Goal: Transaction & Acquisition: Purchase product/service

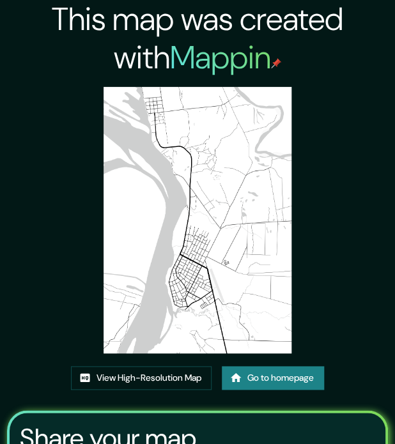
click at [357, 22] on h2 "This map was created with Mappin" at bounding box center [197, 38] width 395 height 77
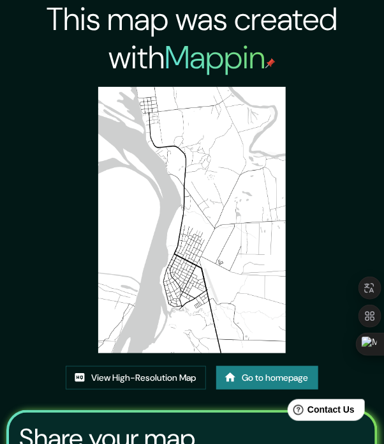
click at [322, 31] on h2 "This map was created with Mappin" at bounding box center [192, 38] width 384 height 77
click at [181, 41] on h2 "Mappin" at bounding box center [220, 57] width 111 height 42
click at [181, 59] on h2 "Mappin" at bounding box center [220, 57] width 111 height 42
click at [24, 38] on h2 "This map was created with Mappin" at bounding box center [192, 38] width 384 height 77
click at [50, 39] on h2 "This map was created with Mappin" at bounding box center [192, 38] width 384 height 77
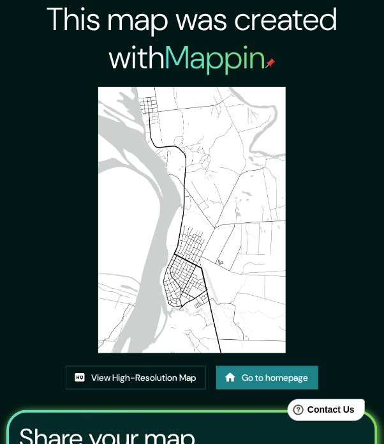
drag, startPoint x: 324, startPoint y: 94, endPoint x: 362, endPoint y: 24, distance: 80.0
click at [324, 94] on div "This map was created with Mappin View High-Resolution Map Go to homepage Share …" at bounding box center [192, 313] width 384 height 626
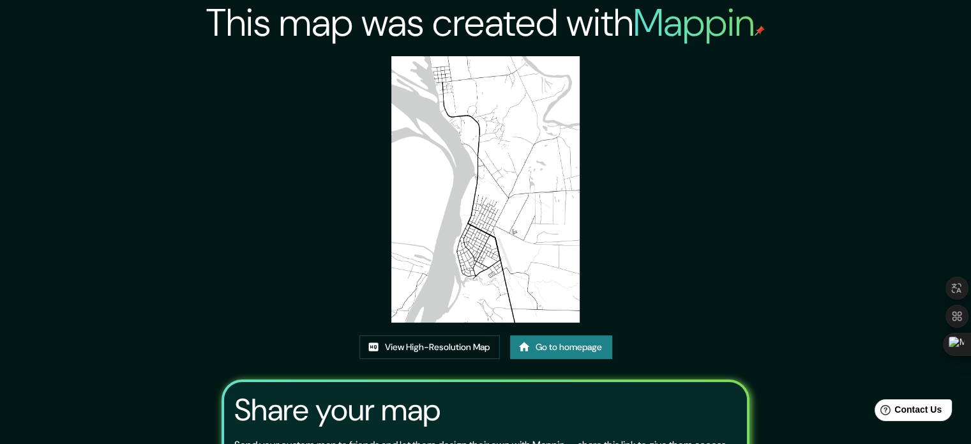
click at [394, 33] on h2 "This map was created with Mappin" at bounding box center [485, 23] width 559 height 46
click at [394, 25] on h2 "Mappin" at bounding box center [699, 22] width 132 height 50
click at [394, 30] on img at bounding box center [760, 31] width 10 height 10
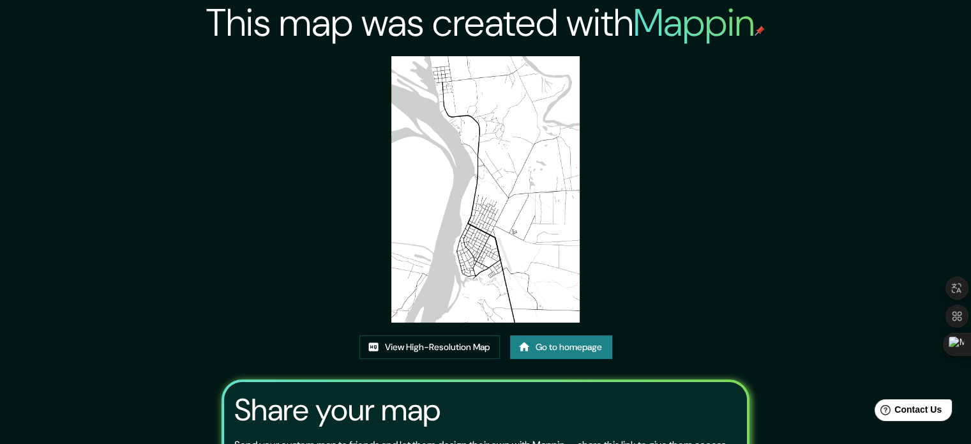
click at [394, 27] on h2 "Mappin" at bounding box center [699, 22] width 132 height 50
click at [394, 22] on h2 "Mappin" at bounding box center [699, 22] width 132 height 50
click at [394, 30] on h2 "Mappin" at bounding box center [699, 22] width 132 height 50
click at [394, 347] on link "Go to homepage" at bounding box center [561, 347] width 102 height 24
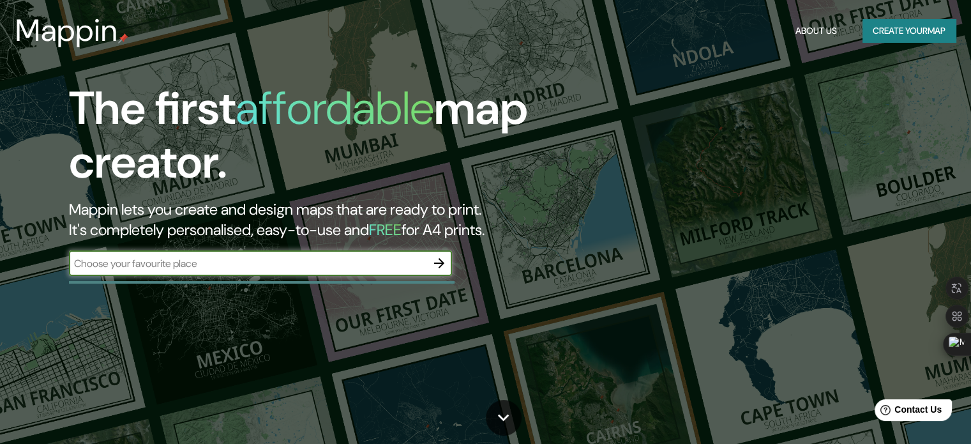
click at [304, 262] on input "text" at bounding box center [248, 263] width 358 height 15
type input "paraguay"
click at [394, 266] on icon "button" at bounding box center [439, 262] width 15 height 15
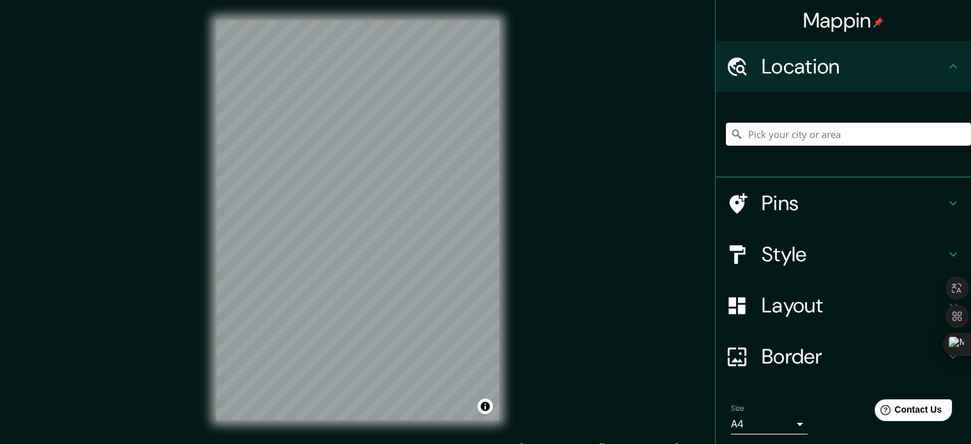
click at [394, 351] on h4 "Border" at bounding box center [854, 356] width 184 height 26
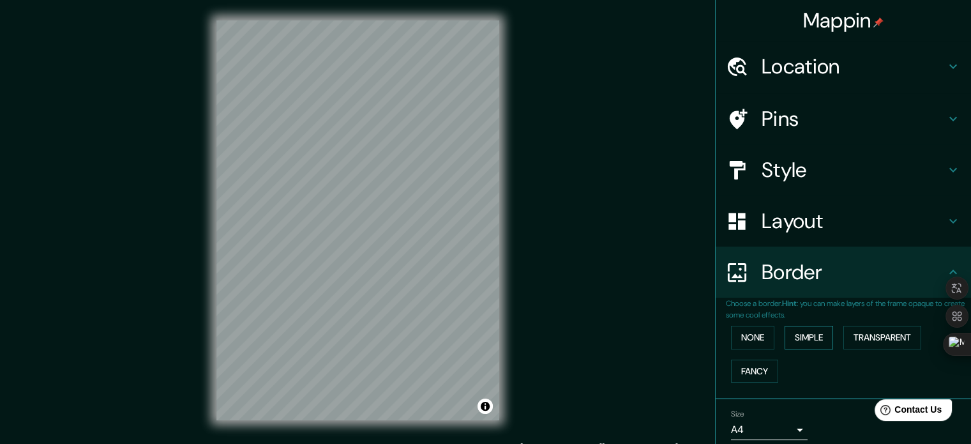
click at [394, 340] on button "Simple" at bounding box center [809, 338] width 49 height 24
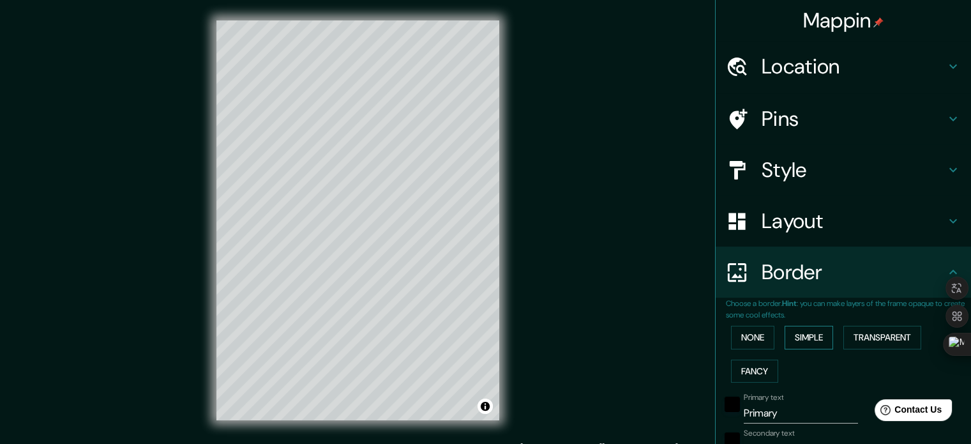
click at [394, 340] on button "Simple" at bounding box center [809, 338] width 49 height 24
type input "177"
type input "35"
click at [394, 341] on button "Transparent" at bounding box center [882, 338] width 78 height 24
click at [394, 342] on button "None" at bounding box center [752, 338] width 43 height 24
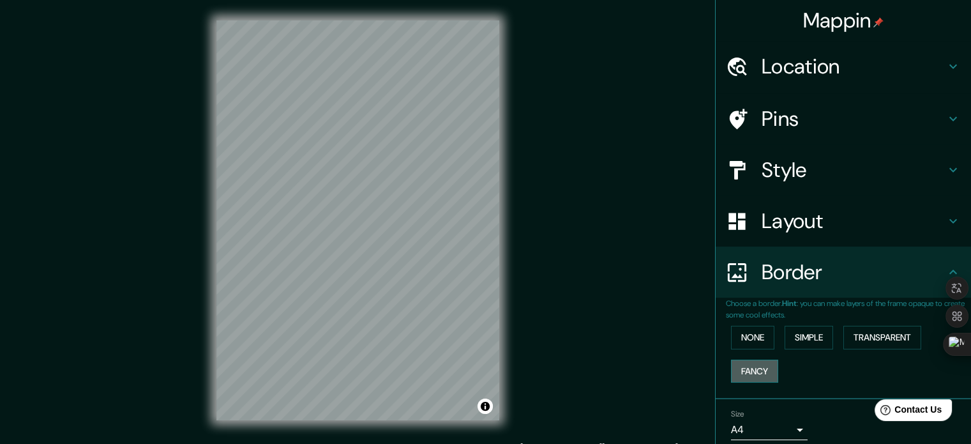
click at [394, 366] on button "Fancy" at bounding box center [754, 371] width 47 height 24
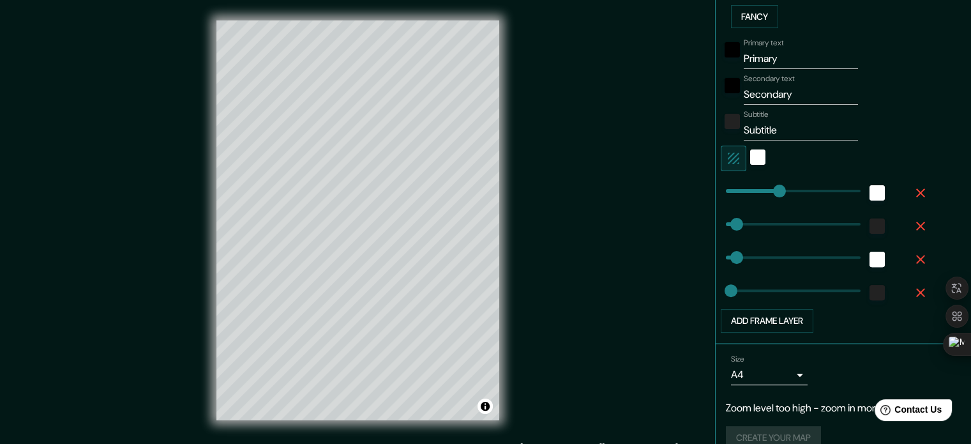
scroll to position [373, 0]
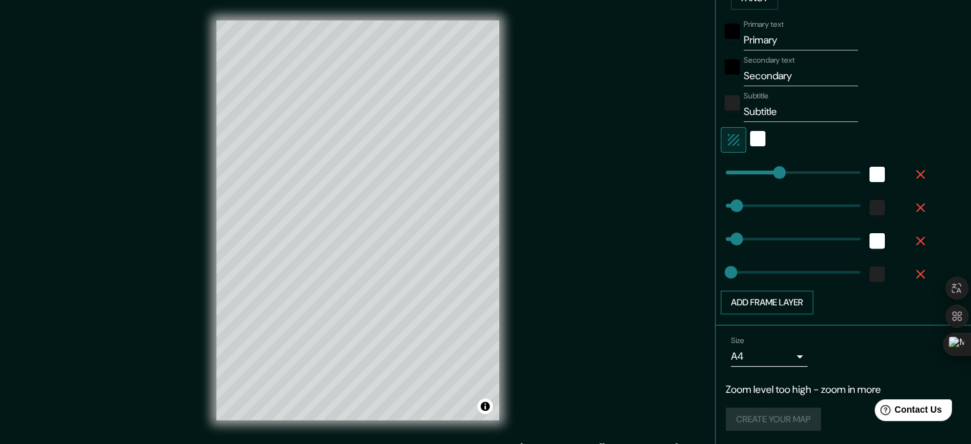
click at [394, 303] on button "Add frame layer" at bounding box center [767, 302] width 93 height 24
type input "177"
type input "35"
type input "18"
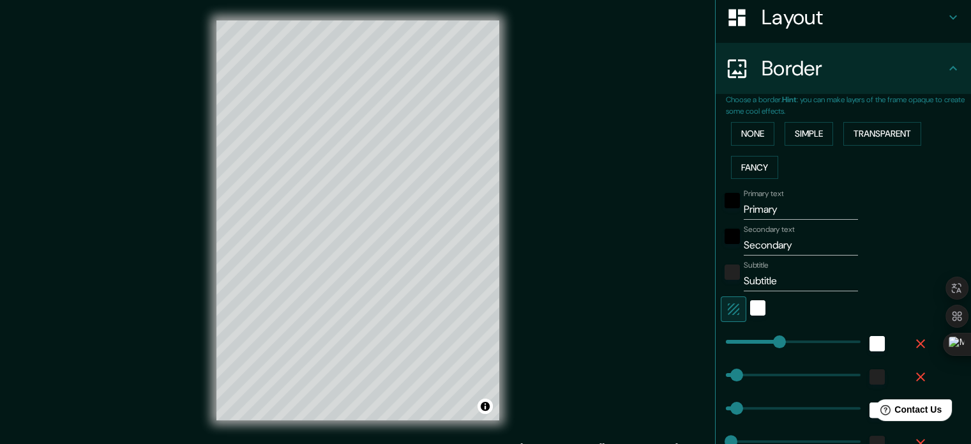
scroll to position [181, 0]
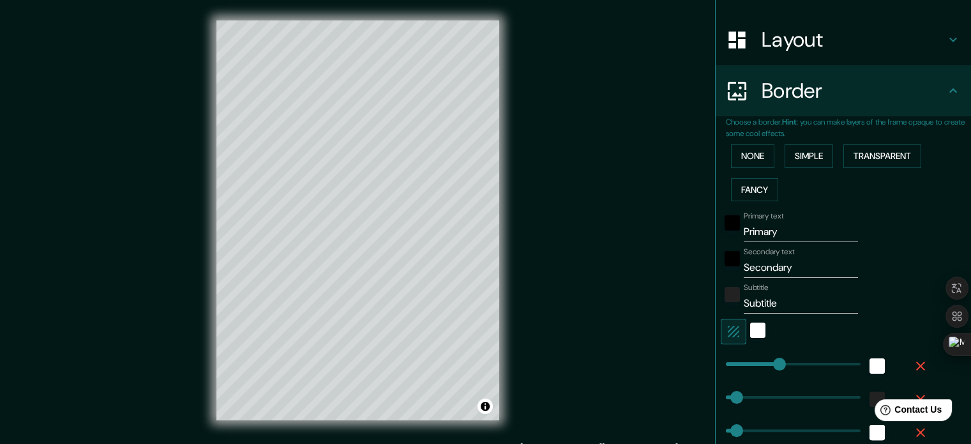
click at [394, 234] on input "Primary" at bounding box center [801, 232] width 114 height 20
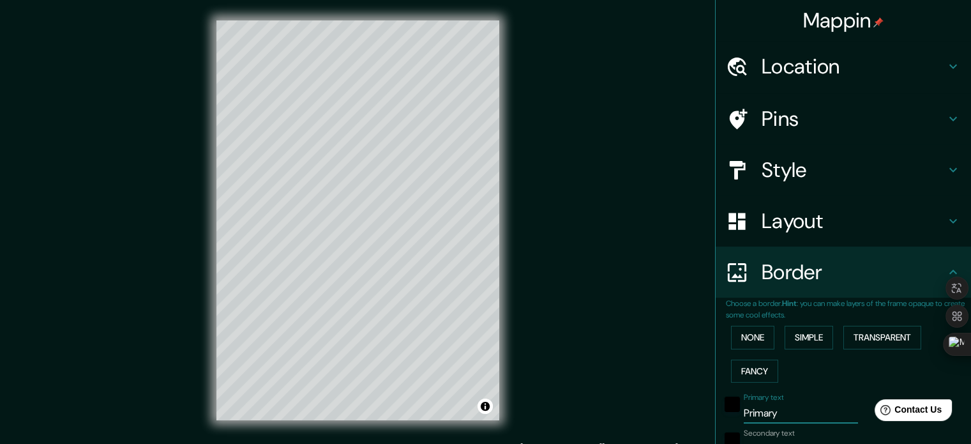
scroll to position [0, 0]
click at [394, 219] on h4 "Layout" at bounding box center [854, 221] width 184 height 26
type input "177"
type input "35"
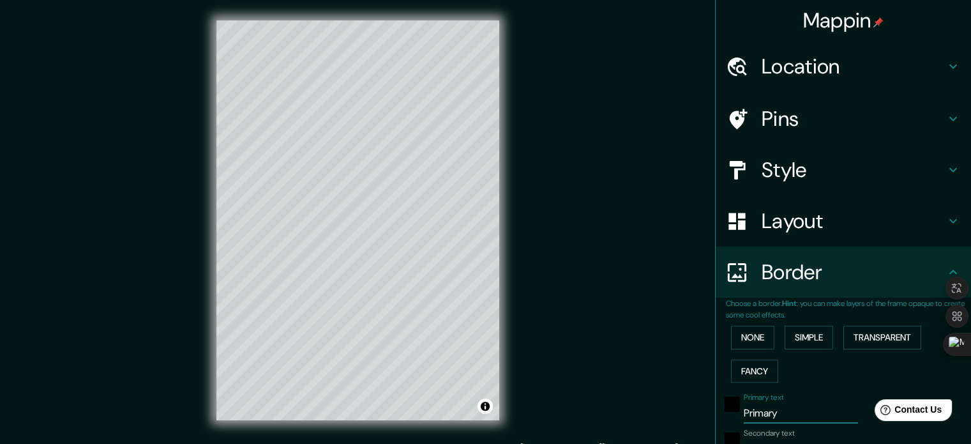
type input "18"
type input "177"
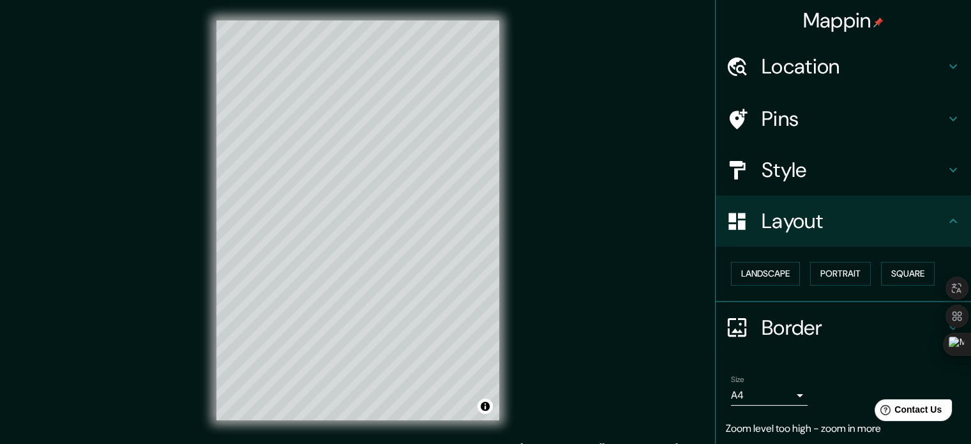
click at [394, 172] on h4 "Style" at bounding box center [854, 170] width 184 height 26
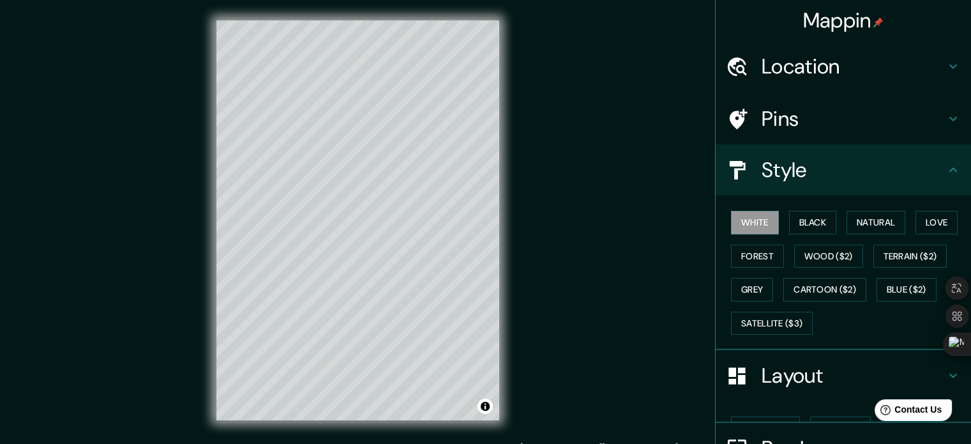
type input "177"
type input "35"
type input "18"
type input "177"
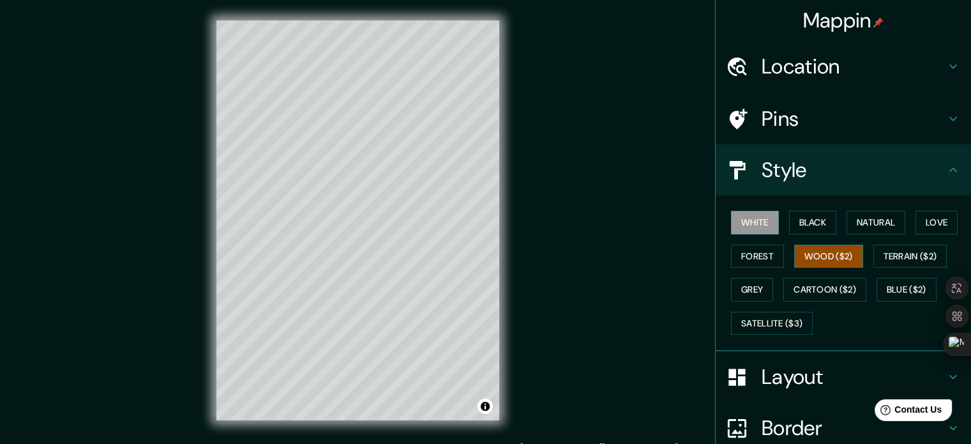
click at [394, 259] on button "Wood ($2)" at bounding box center [828, 257] width 69 height 24
click at [394, 252] on button "Forest" at bounding box center [757, 257] width 53 height 24
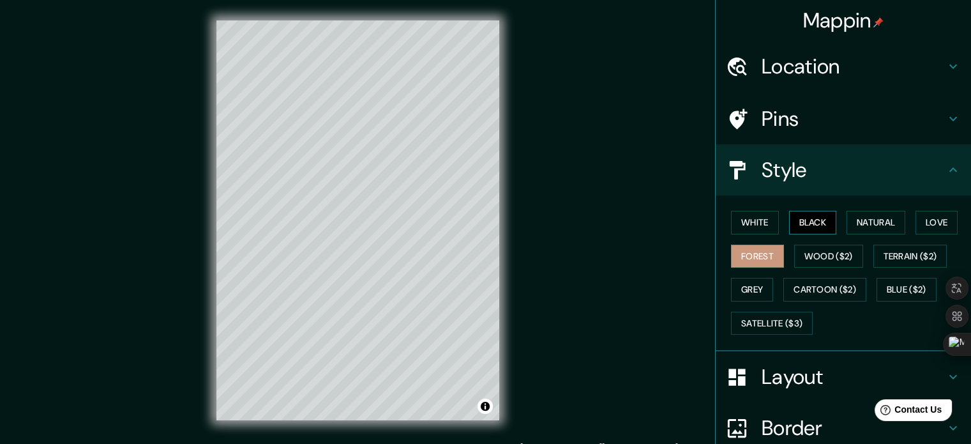
click at [394, 214] on button "Black" at bounding box center [813, 223] width 48 height 24
click at [394, 255] on button "Forest" at bounding box center [757, 257] width 53 height 24
click at [394, 69] on h4 "Location" at bounding box center [854, 67] width 184 height 26
type input "177"
type input "35"
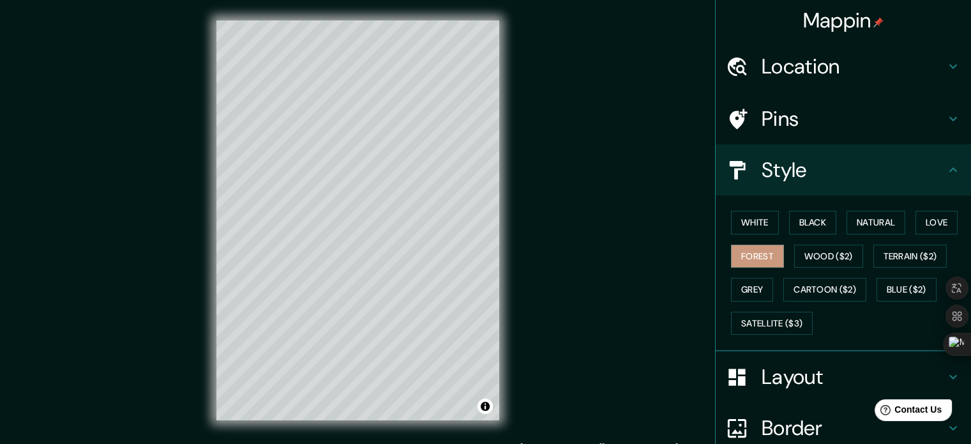
type input "35"
type input "18"
type input "177"
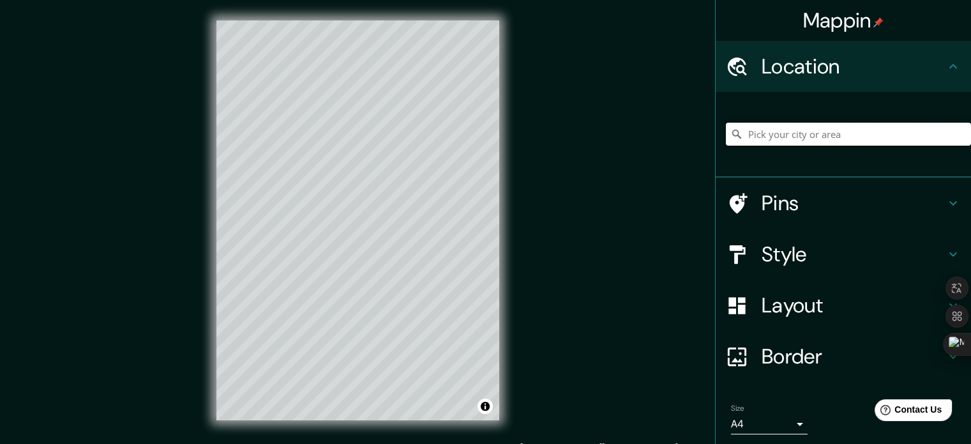
click at [394, 135] on input "Pick your city or area" at bounding box center [848, 134] width 245 height 23
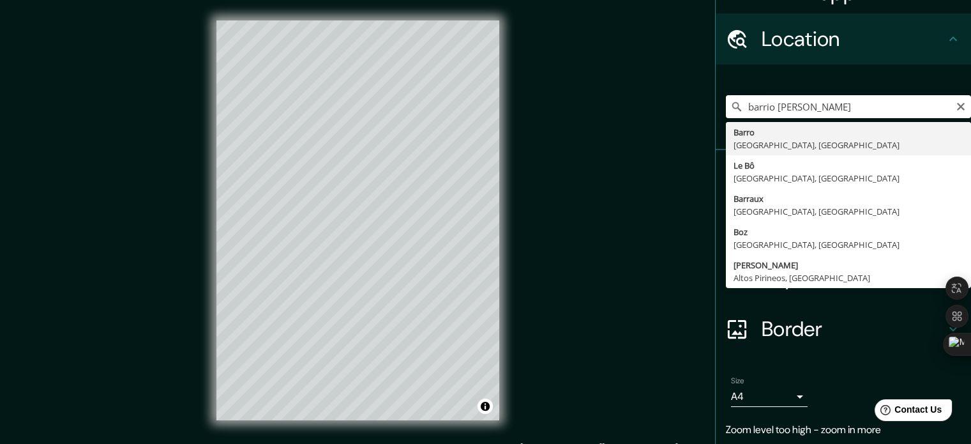
scroll to position [5, 0]
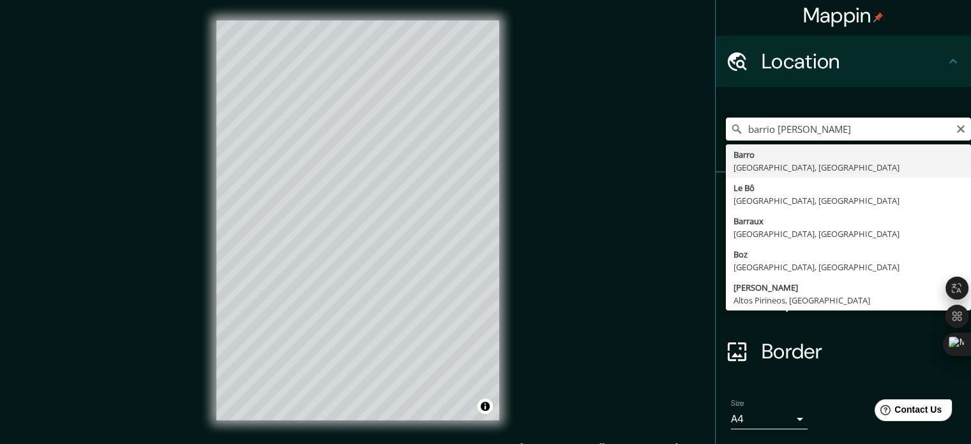
drag, startPoint x: 866, startPoint y: 132, endPoint x: 668, endPoint y: 135, distance: 197.3
click at [394, 135] on div "Mappin Location barrio dr francia asuncion Barro Charente, Francia Le Bô Calvad…" at bounding box center [485, 230] width 971 height 461
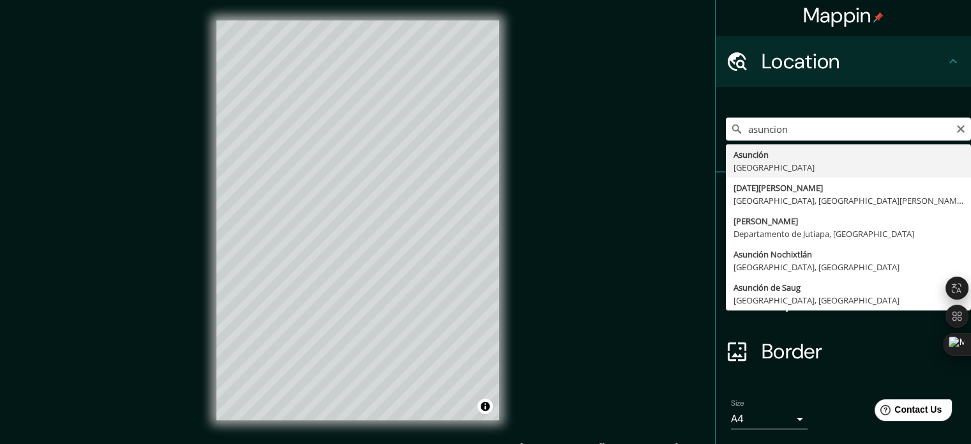
type input "Asunción, Paraguay"
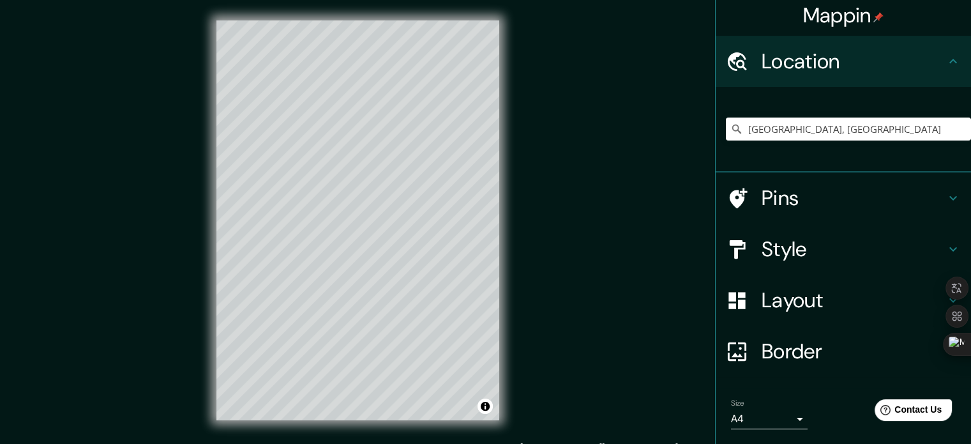
click at [394, 352] on h4 "Border" at bounding box center [854, 351] width 184 height 26
type input "177"
type input "35"
type input "18"
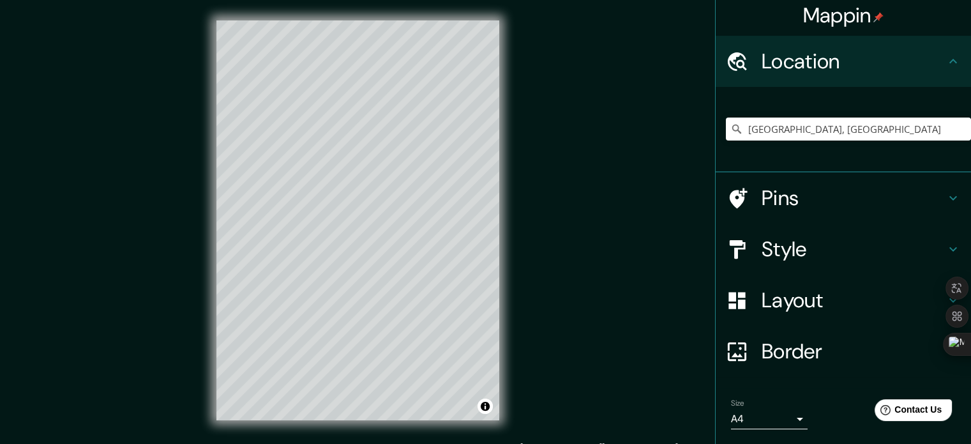
type input "177"
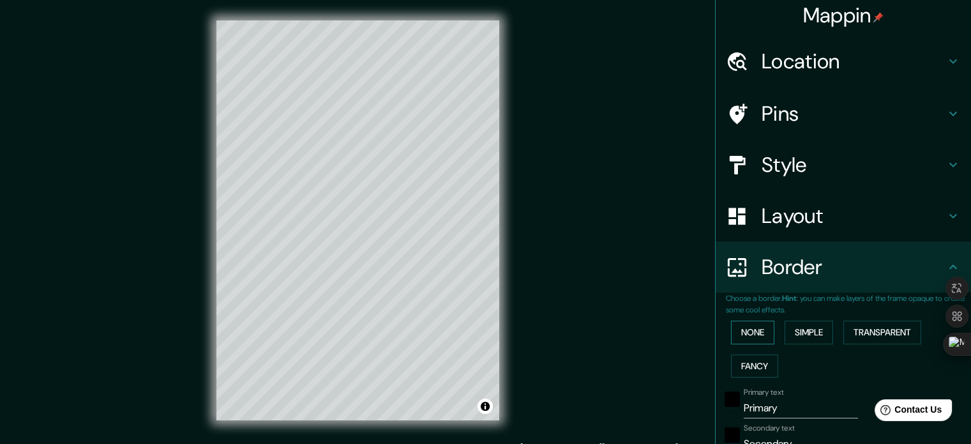
click at [394, 333] on button "None" at bounding box center [752, 333] width 43 height 24
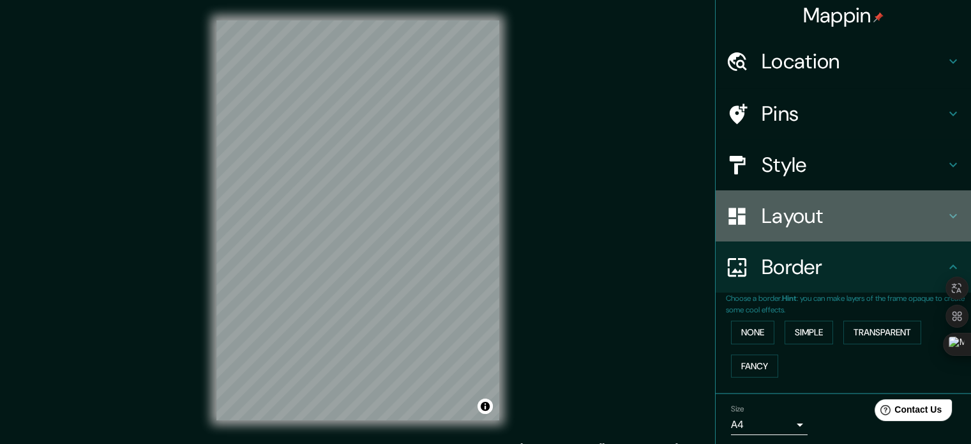
click at [394, 217] on h4 "Layout" at bounding box center [854, 216] width 184 height 26
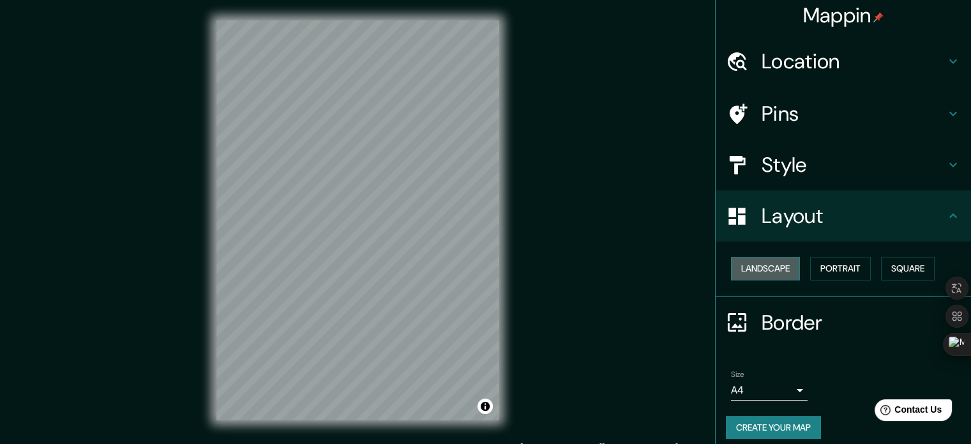
click at [394, 270] on button "Landscape" at bounding box center [765, 269] width 69 height 24
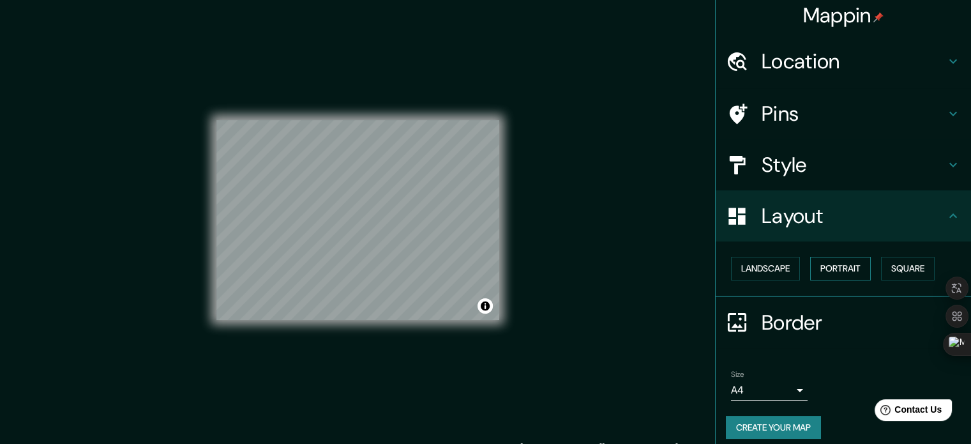
click at [394, 264] on button "Portrait" at bounding box center [840, 269] width 61 height 24
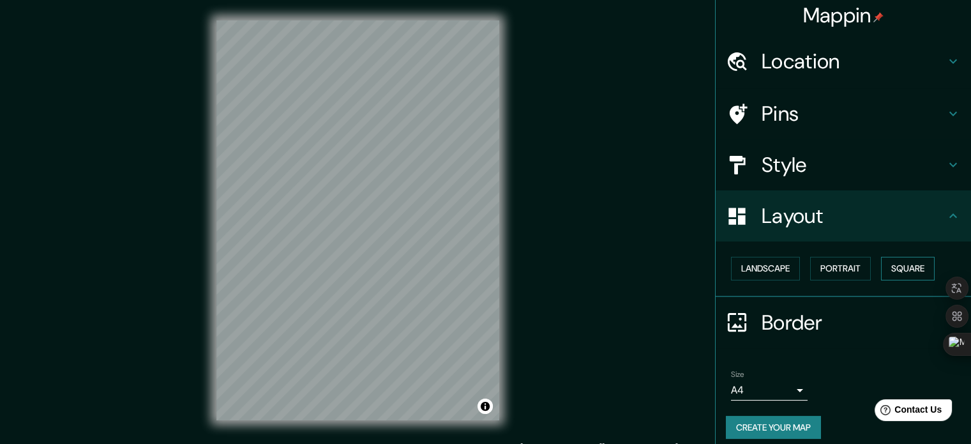
click at [394, 268] on button "Square" at bounding box center [908, 269] width 54 height 24
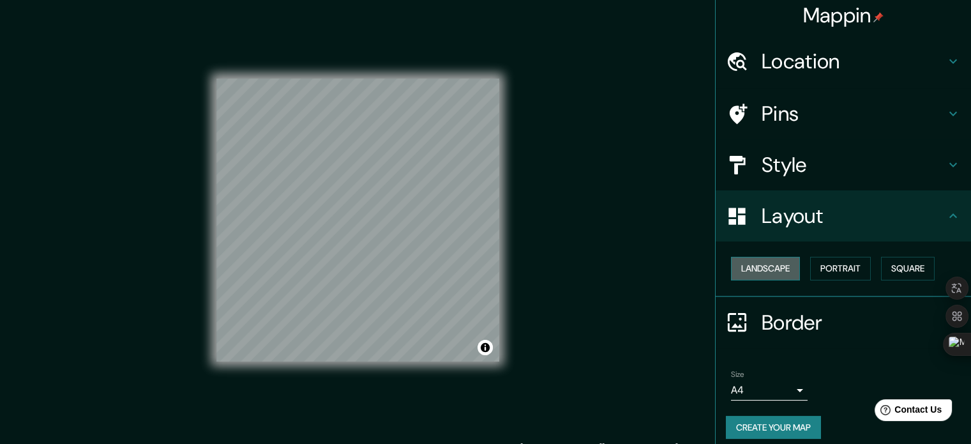
click at [394, 268] on button "Landscape" at bounding box center [765, 269] width 69 height 24
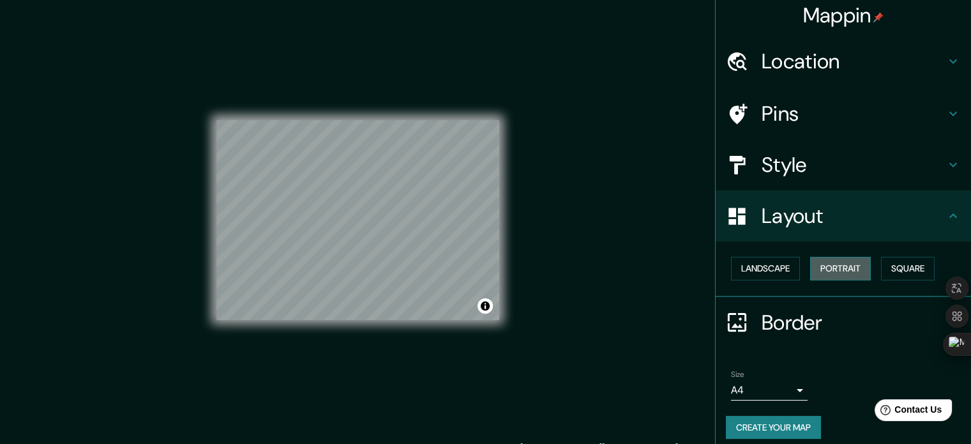
click at [394, 270] on button "Portrait" at bounding box center [840, 269] width 61 height 24
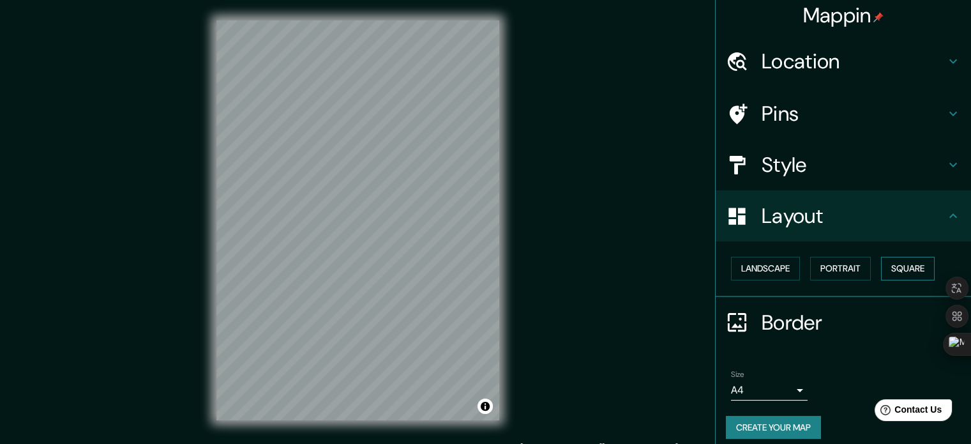
click at [394, 266] on button "Square" at bounding box center [908, 269] width 54 height 24
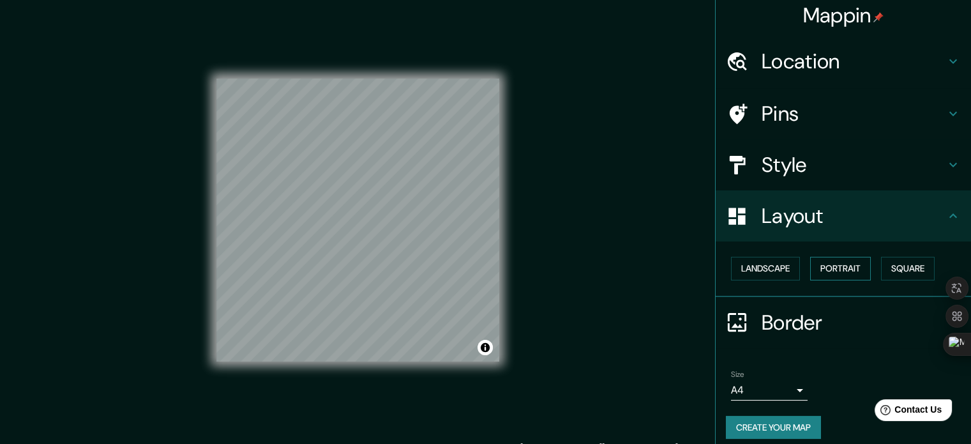
click at [394, 273] on button "Portrait" at bounding box center [840, 269] width 61 height 24
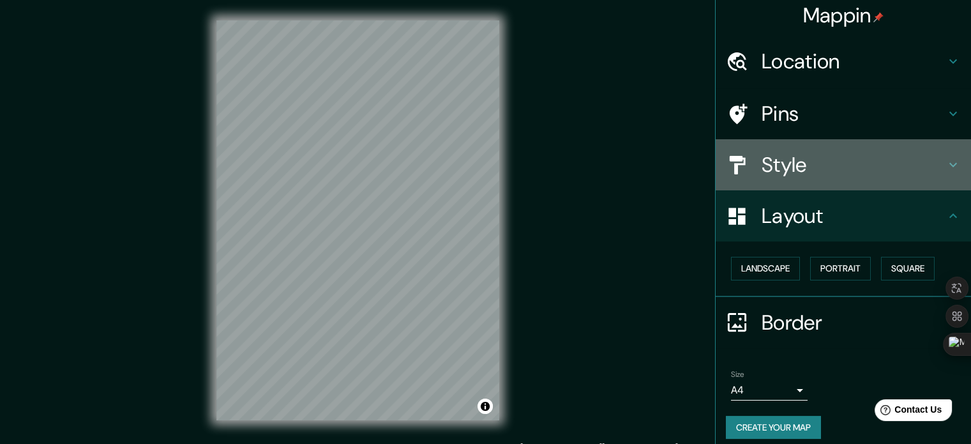
click at [394, 185] on div "Style" at bounding box center [843, 164] width 255 height 51
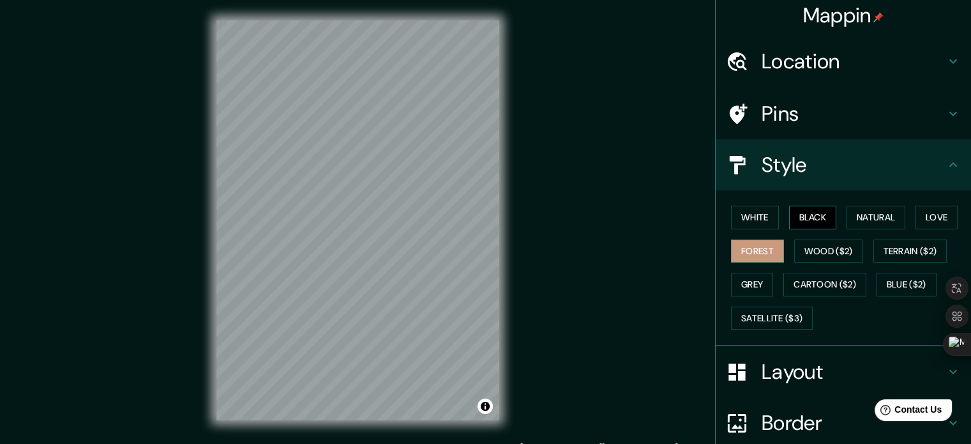
click at [394, 226] on button "Black" at bounding box center [813, 218] width 48 height 24
click at [394, 220] on button "Natural" at bounding box center [876, 218] width 59 height 24
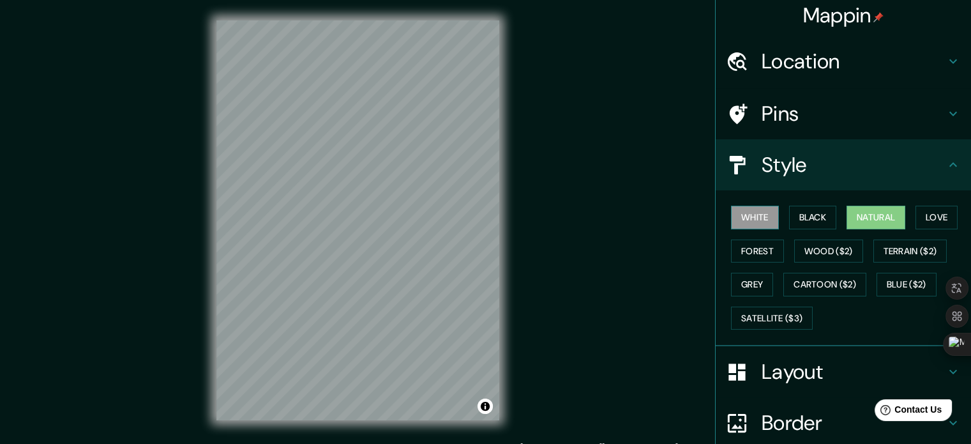
click at [394, 209] on button "White" at bounding box center [755, 218] width 48 height 24
click at [394, 211] on button "Love" at bounding box center [937, 218] width 42 height 24
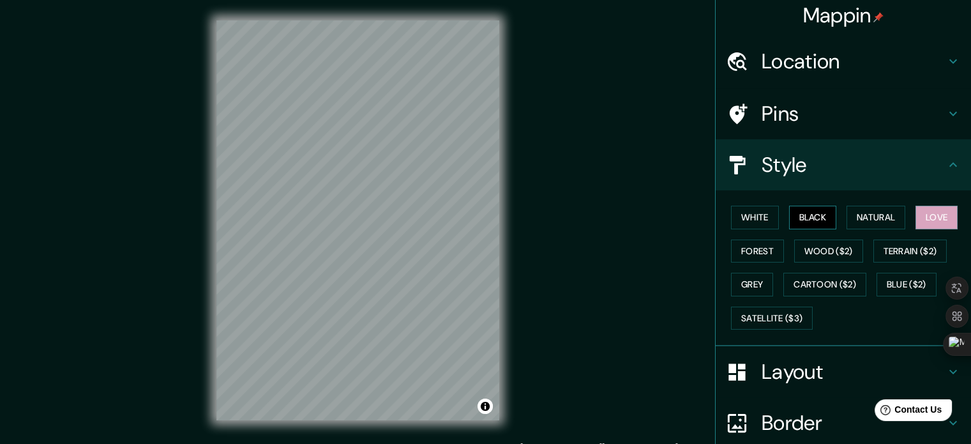
click at [394, 220] on button "Black" at bounding box center [813, 218] width 48 height 24
click at [394, 216] on button "Natural" at bounding box center [876, 218] width 59 height 24
click at [394, 132] on div "Pins" at bounding box center [843, 113] width 255 height 51
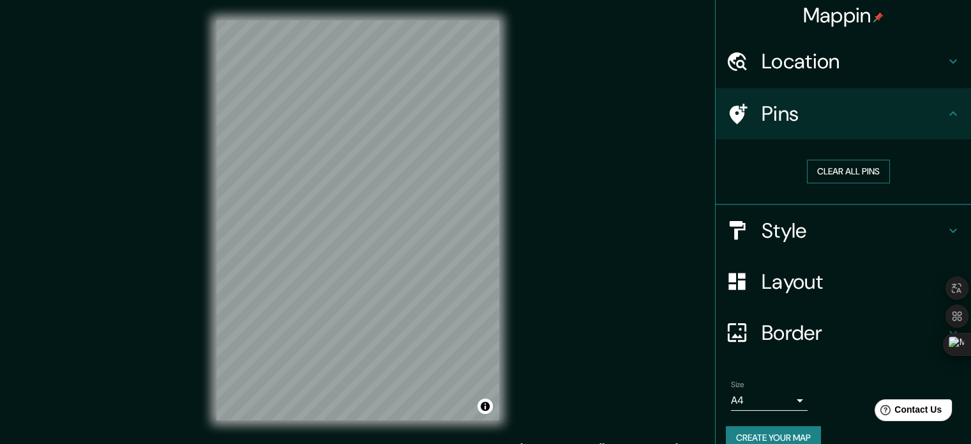
click at [394, 162] on button "Clear all pins" at bounding box center [848, 172] width 83 height 24
click at [394, 116] on h4 "Pins" at bounding box center [854, 114] width 184 height 26
drag, startPoint x: 379, startPoint y: 181, endPoint x: 409, endPoint y: 189, distance: 31.0
click at [394, 189] on div at bounding box center [412, 194] width 10 height 10
click at [394, 182] on div at bounding box center [406, 186] width 10 height 10
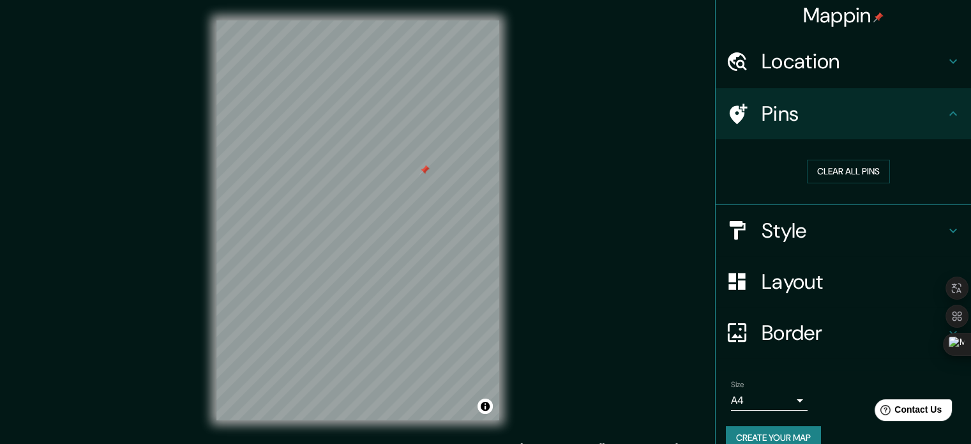
drag, startPoint x: 414, startPoint y: 181, endPoint x: 419, endPoint y: 174, distance: 8.7
click at [394, 174] on div at bounding box center [424, 170] width 10 height 10
drag, startPoint x: 419, startPoint y: 169, endPoint x: 373, endPoint y: 123, distance: 65.0
click at [373, 123] on div at bounding box center [372, 124] width 10 height 10
click at [394, 285] on div at bounding box center [435, 281] width 10 height 10
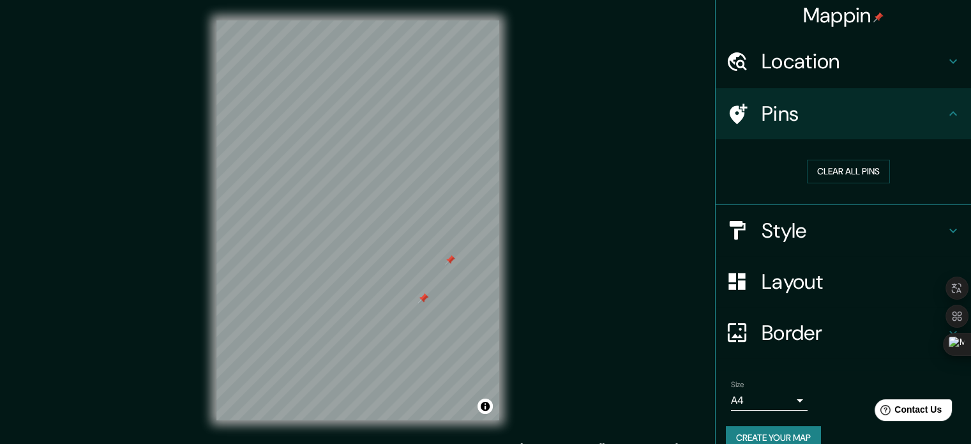
click at [394, 300] on div at bounding box center [423, 298] width 10 height 10
click at [394, 170] on button "Clear all pins" at bounding box center [848, 172] width 83 height 24
click at [394, 70] on h4 "Location" at bounding box center [854, 62] width 184 height 26
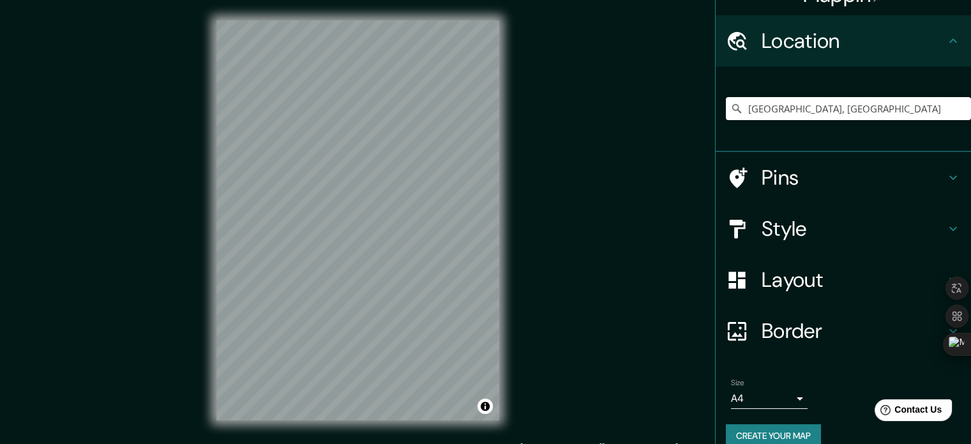
scroll to position [43, 0]
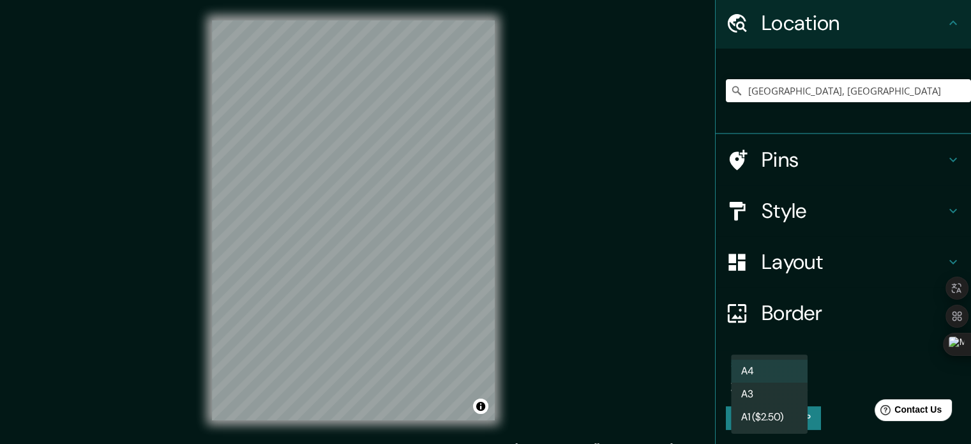
click at [394, 379] on body "Mappin Location Asunción, Paraguay Pins Style Layout Border Choose a border. Hi…" at bounding box center [485, 222] width 971 height 444
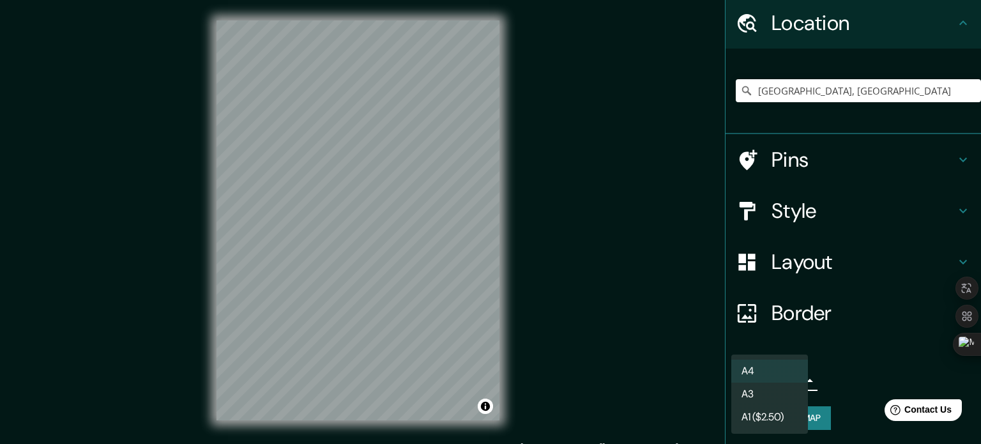
click at [394, 362] on div at bounding box center [490, 222] width 981 height 444
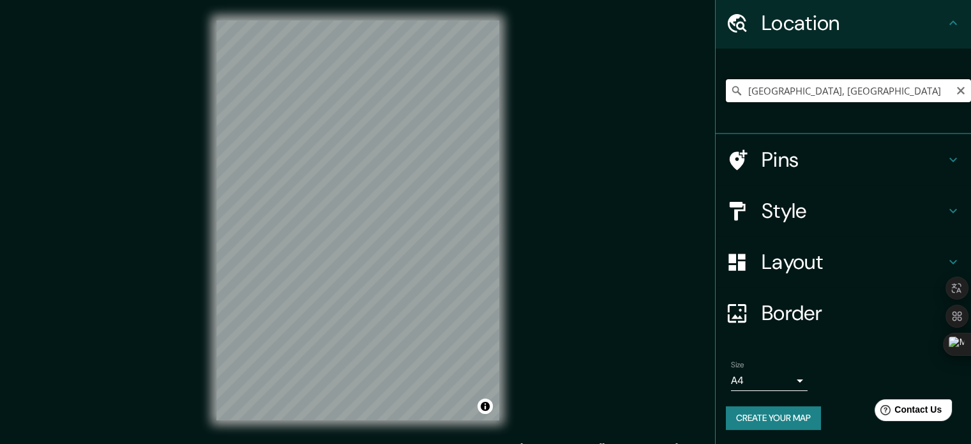
drag, startPoint x: 833, startPoint y: 94, endPoint x: 610, endPoint y: 79, distance: 223.3
click at [394, 79] on div "Mappin Location Asunción, Paraguay Pins Style Layout Border Choose a border. Hi…" at bounding box center [485, 230] width 971 height 461
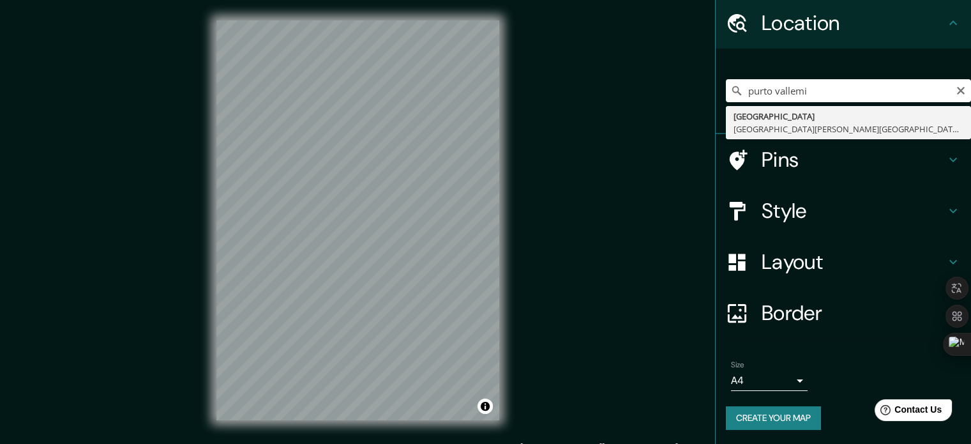
type input "Puerto Vallemi, San Lázaro, Concepción, Paraguay"
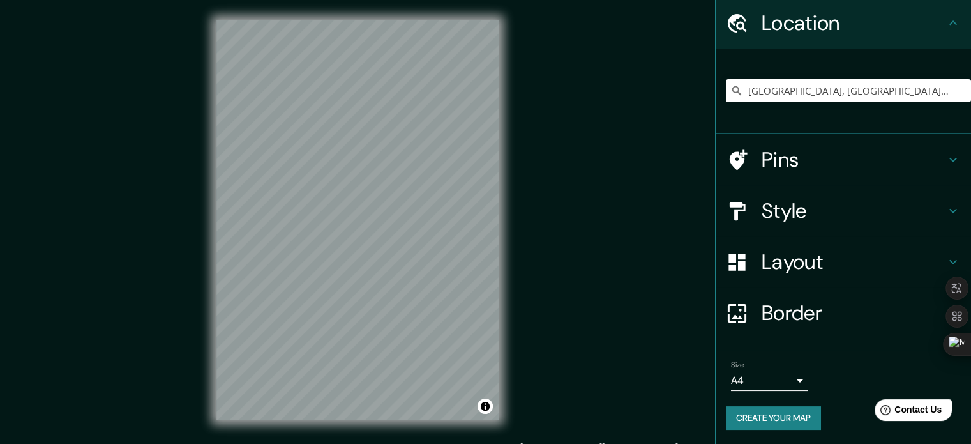
click at [394, 310] on h4 "Border" at bounding box center [854, 313] width 184 height 26
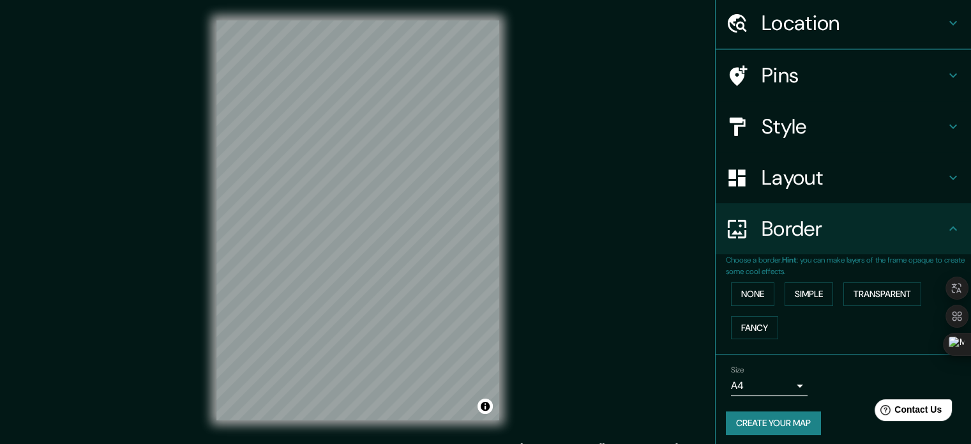
scroll to position [43, 0]
click at [394, 294] on button "Simple" at bounding box center [809, 294] width 49 height 24
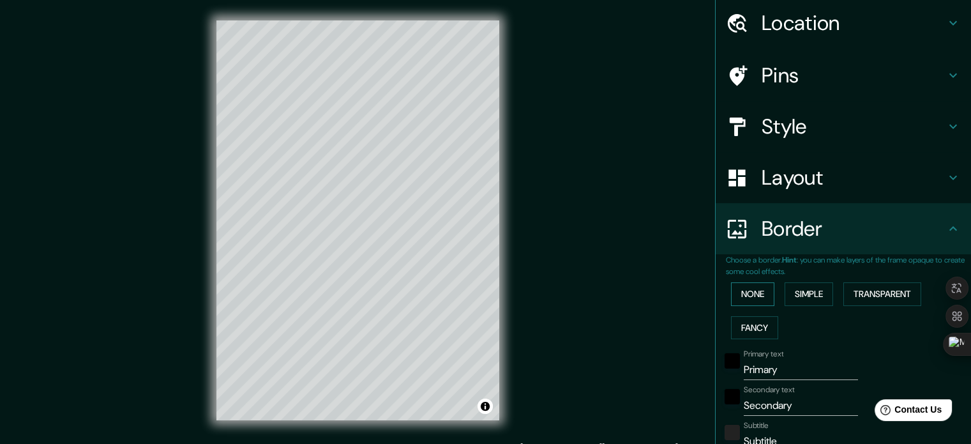
click at [394, 291] on button "None" at bounding box center [752, 294] width 43 height 24
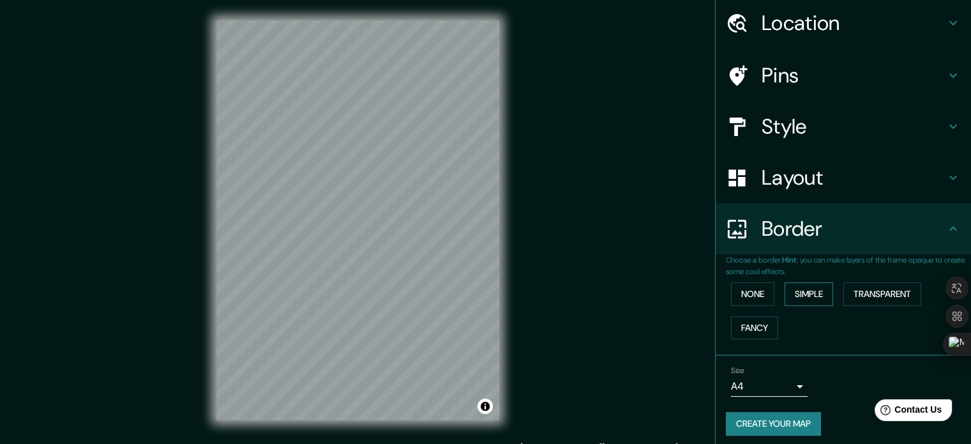
click at [394, 296] on button "Simple" at bounding box center [809, 294] width 49 height 24
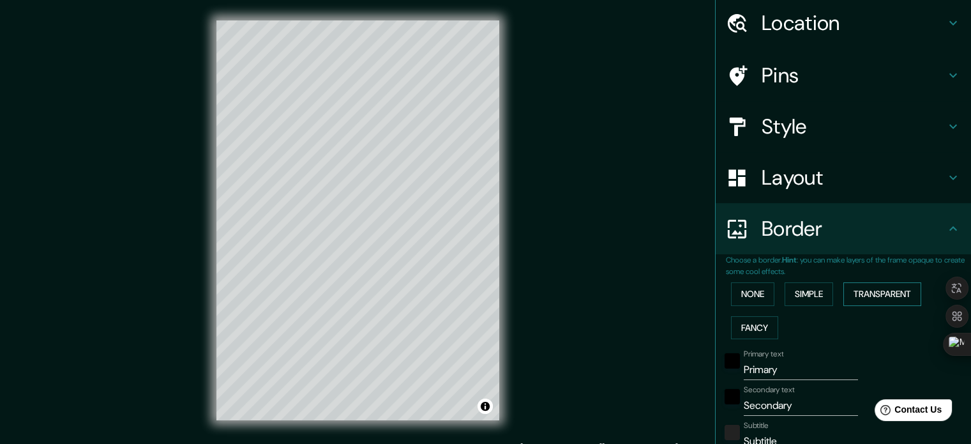
click at [394, 289] on button "Transparent" at bounding box center [882, 294] width 78 height 24
click at [394, 289] on button "Simple" at bounding box center [809, 294] width 49 height 24
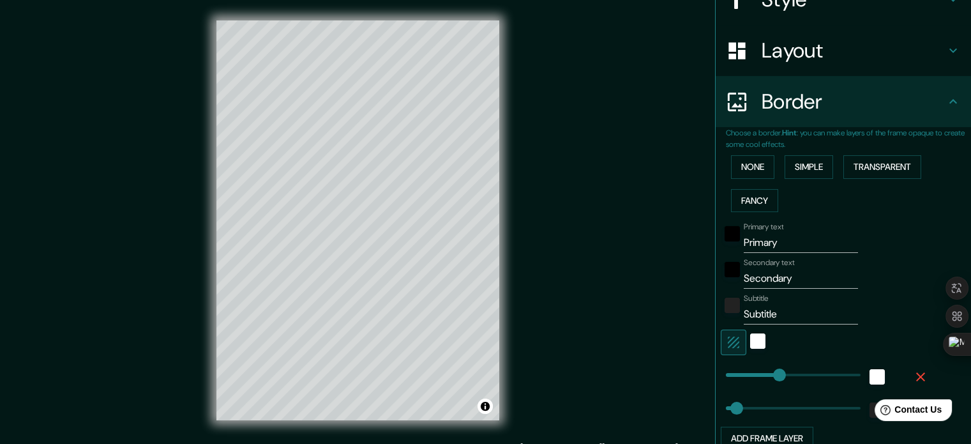
scroll to position [171, 0]
type input "0"
drag, startPoint x: 761, startPoint y: 375, endPoint x: 707, endPoint y: 377, distance: 53.7
type input "35"
type input "68"
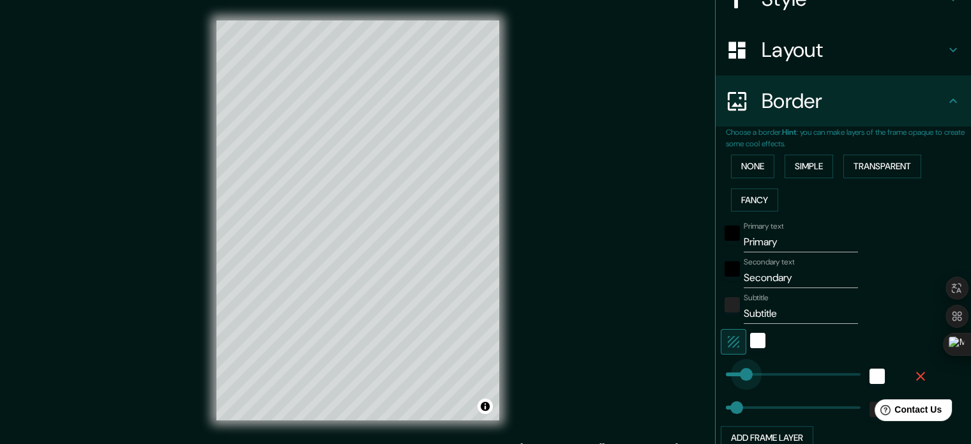
drag, startPoint x: 728, startPoint y: 367, endPoint x: 737, endPoint y: 367, distance: 8.9
type input "165"
drag, startPoint x: 730, startPoint y: 402, endPoint x: 768, endPoint y: 400, distance: 37.7
type input "0"
drag, startPoint x: 770, startPoint y: 398, endPoint x: 685, endPoint y: 381, distance: 86.8
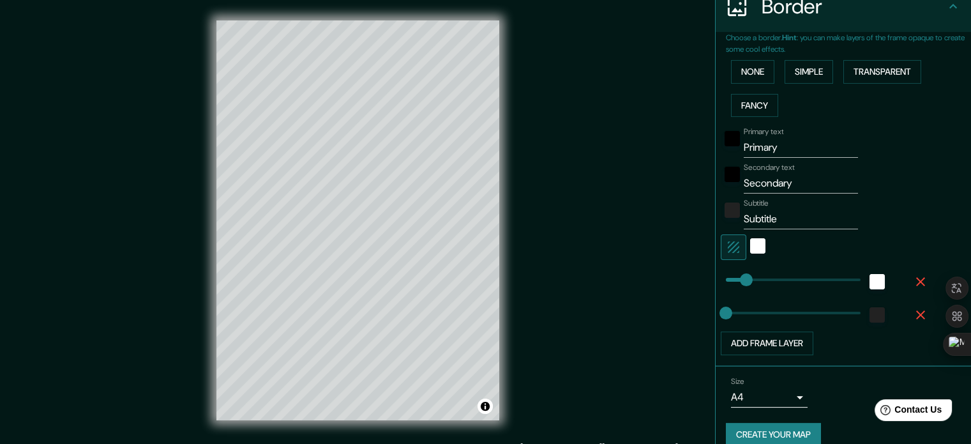
scroll to position [281, 0]
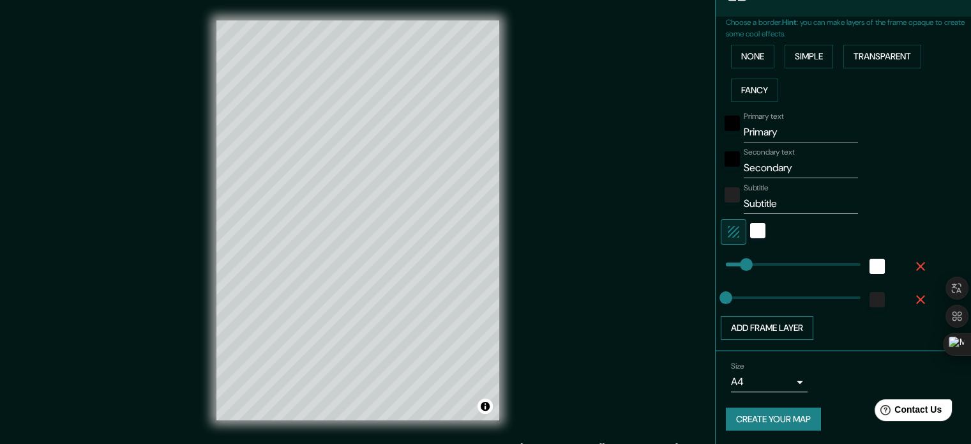
click at [394, 322] on button "Add frame layer" at bounding box center [767, 328] width 93 height 24
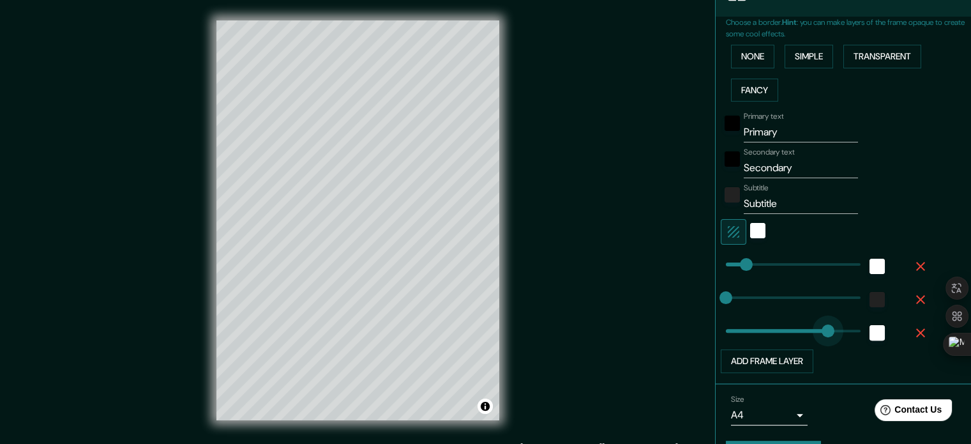
type input "367"
drag, startPoint x: 776, startPoint y: 338, endPoint x: 827, endPoint y: 336, distance: 51.1
type input "0"
drag, startPoint x: 774, startPoint y: 325, endPoint x: 697, endPoint y: 331, distance: 76.9
type input "443"
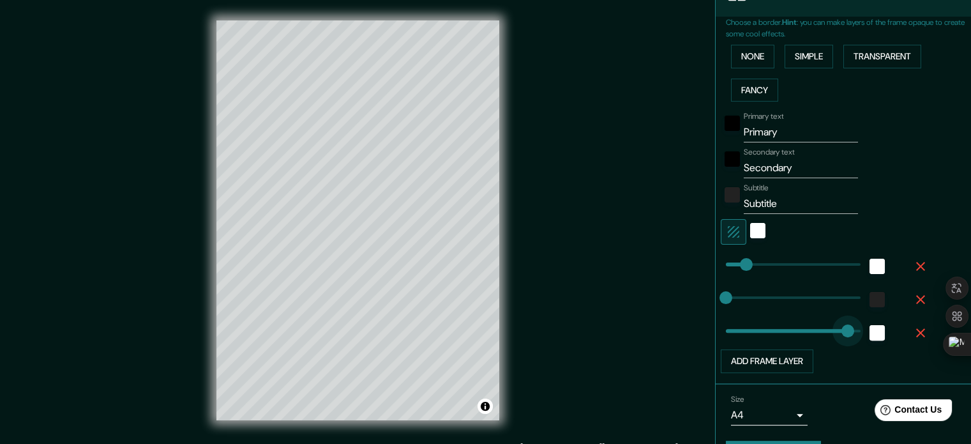
drag, startPoint x: 720, startPoint y: 328, endPoint x: 853, endPoint y: 327, distance: 132.8
type input "0"
drag, startPoint x: 822, startPoint y: 329, endPoint x: 659, endPoint y: 329, distance: 163.4
click at [394, 328] on button "button" at bounding box center [920, 332] width 41 height 23
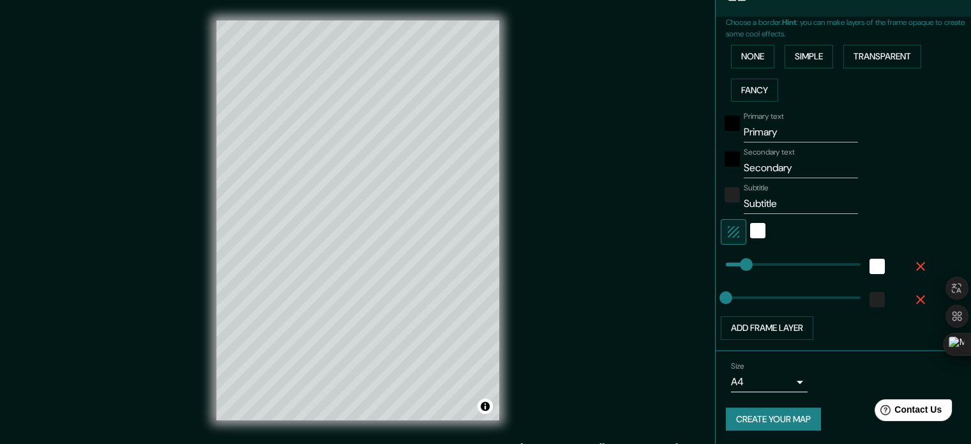
type input "0"
drag, startPoint x: 723, startPoint y: 298, endPoint x: 658, endPoint y: 293, distance: 64.7
click at [394, 293] on div "Mappin Location Puerto Vallemi, San Lázaro, Concepción, Paraguay Pins Style Lay…" at bounding box center [485, 230] width 971 height 461
type input "0"
drag, startPoint x: 776, startPoint y: 257, endPoint x: 693, endPoint y: 264, distance: 83.9
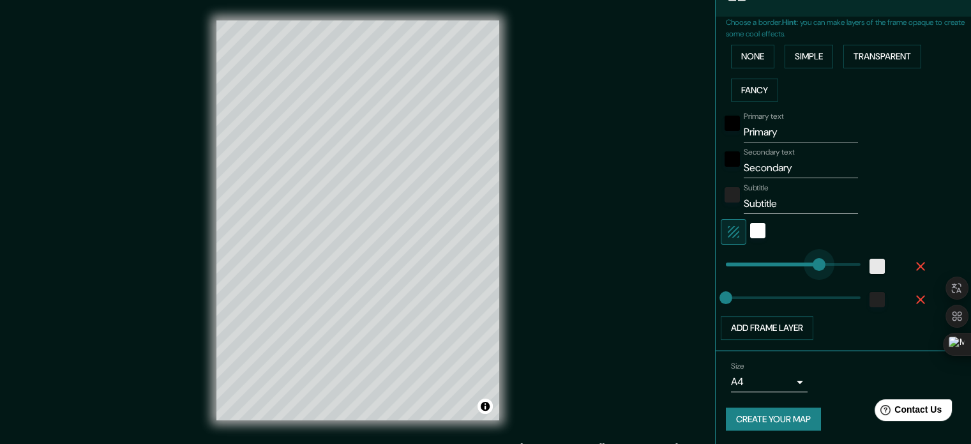
type input "443"
drag, startPoint x: 721, startPoint y: 264, endPoint x: 889, endPoint y: 271, distance: 167.4
type input "0"
drag, startPoint x: 801, startPoint y: 262, endPoint x: 716, endPoint y: 262, distance: 85.6
type input "47"
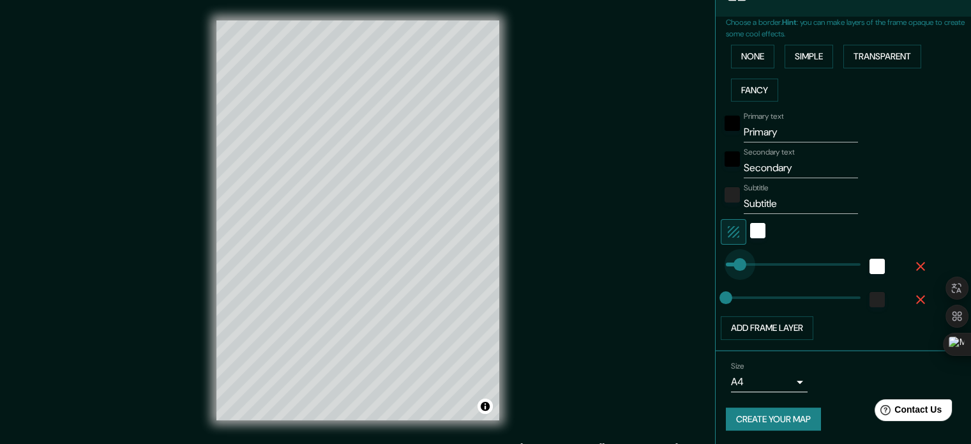
drag, startPoint x: 723, startPoint y: 262, endPoint x: 730, endPoint y: 260, distance: 7.9
type input "386"
type input "443"
drag, startPoint x: 833, startPoint y: 265, endPoint x: 901, endPoint y: 267, distance: 67.7
type input "45"
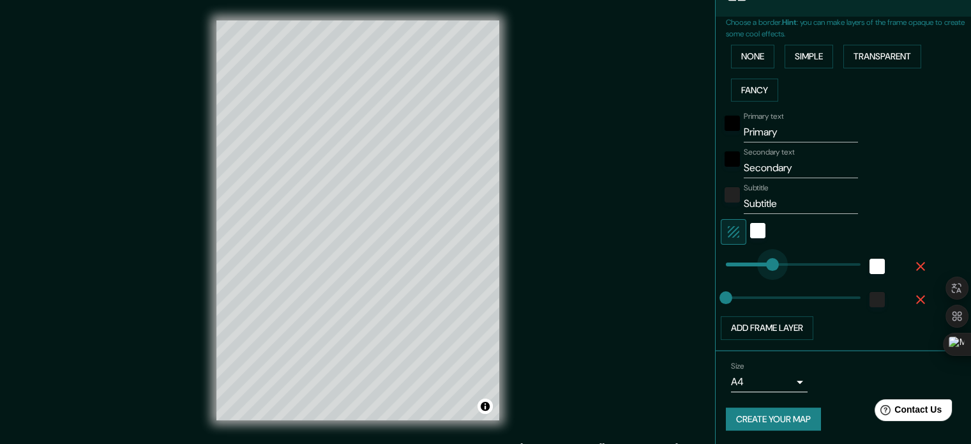
drag, startPoint x: 812, startPoint y: 260, endPoint x: 730, endPoint y: 262, distance: 82.4
type input "0"
drag, startPoint x: 728, startPoint y: 262, endPoint x: 691, endPoint y: 269, distance: 37.6
click at [394, 176] on input "Secondary" at bounding box center [801, 168] width 114 height 20
click at [394, 160] on div "black" at bounding box center [732, 158] width 15 height 15
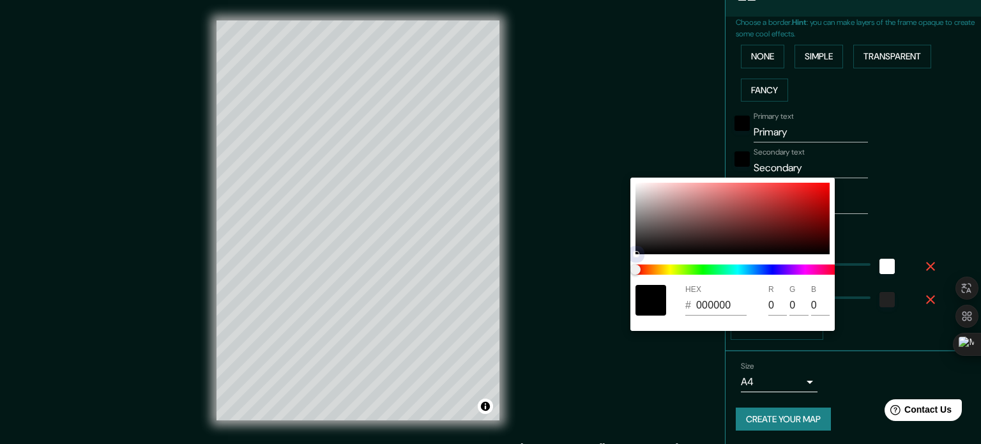
type input "887272"
type input "136"
type input "114"
type input "A18888"
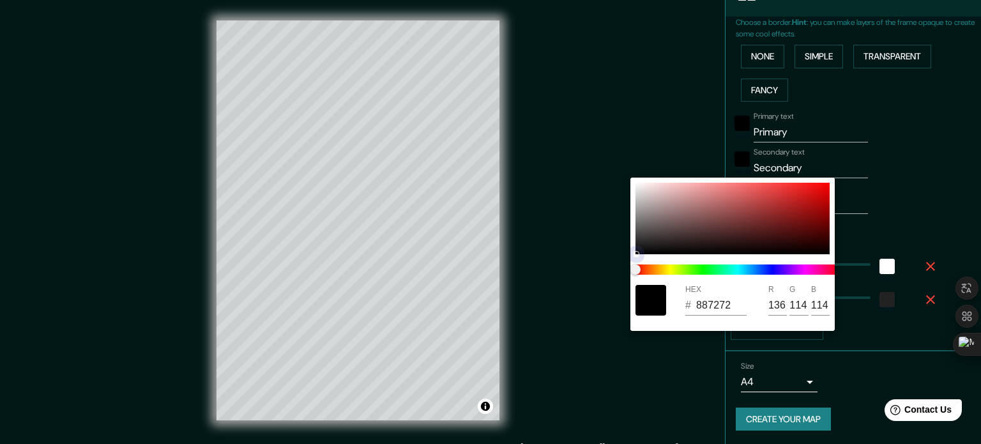
type input "161"
type input "136"
type input "BCA4A4"
type input "188"
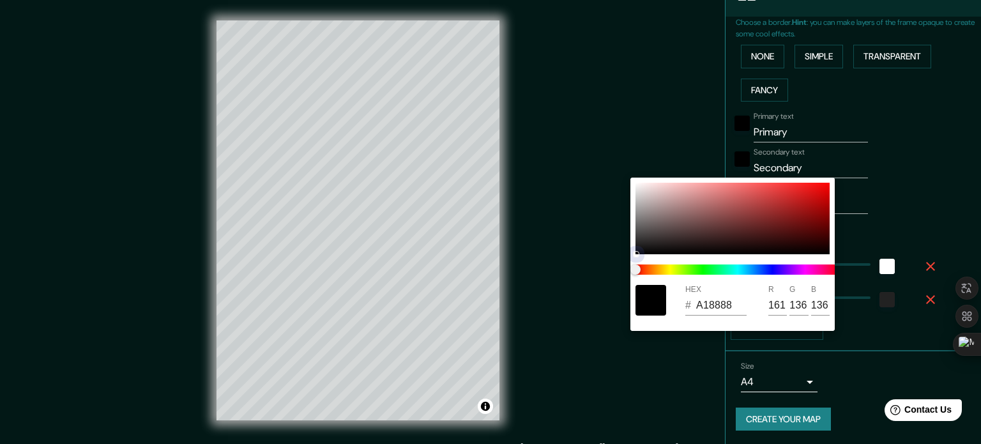
type input "164"
type input "C6AEAE"
type input "198"
type input "174"
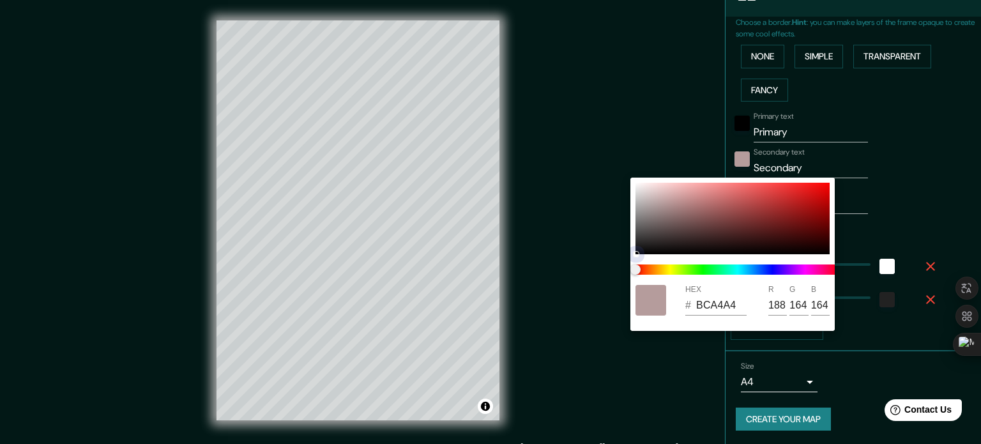
type input "174"
type input "CCB8B8"
type input "204"
type input "184"
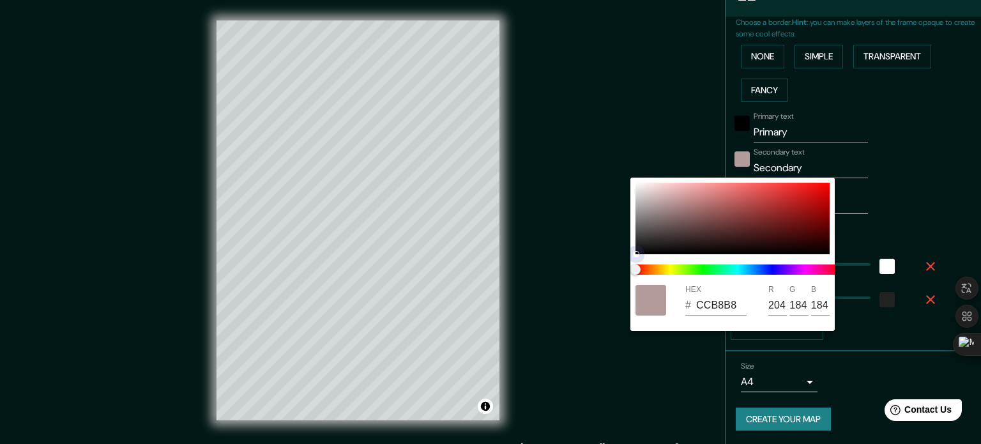
type input "DACFCF"
type input "218"
type input "207"
type input "E1DADA"
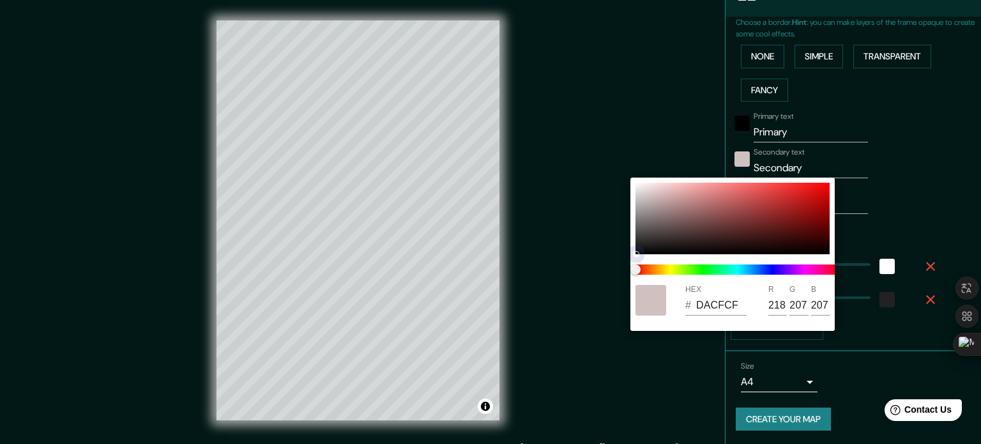
type input "225"
type input "218"
type input "E3DDDD"
type input "227"
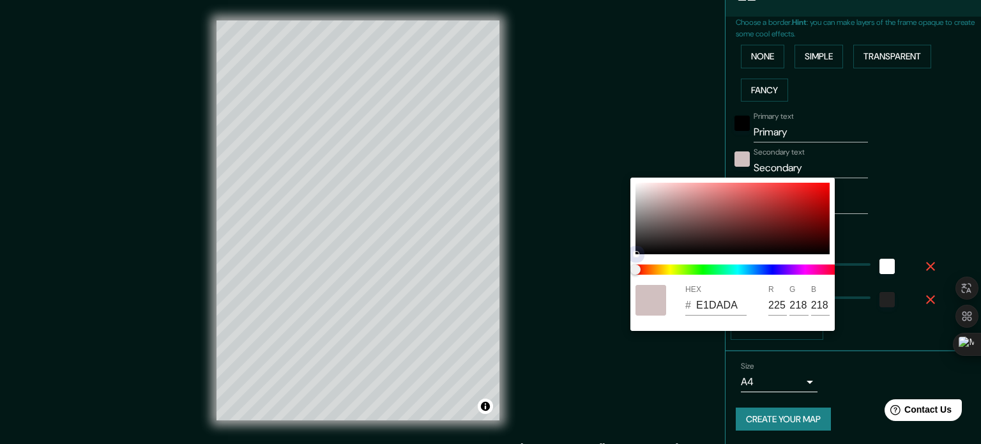
type input "221"
type input "E6E2E2"
type input "230"
type input "226"
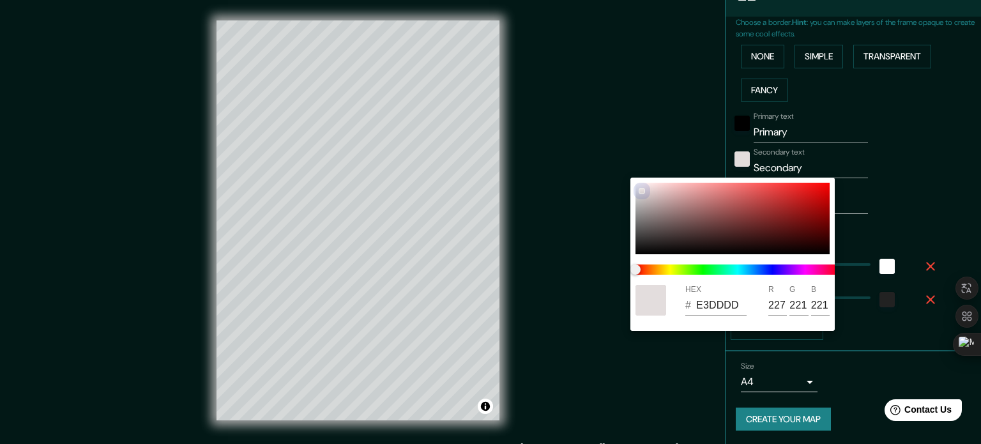
type input "226"
type input "E8E4E4"
type input "232"
type input "228"
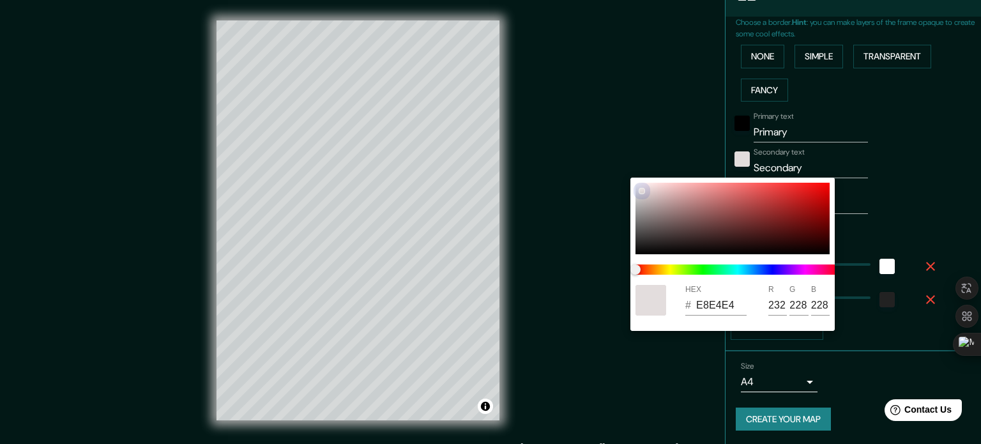
type input "EAE7E7"
type input "234"
type input "231"
type input "EAE8E8"
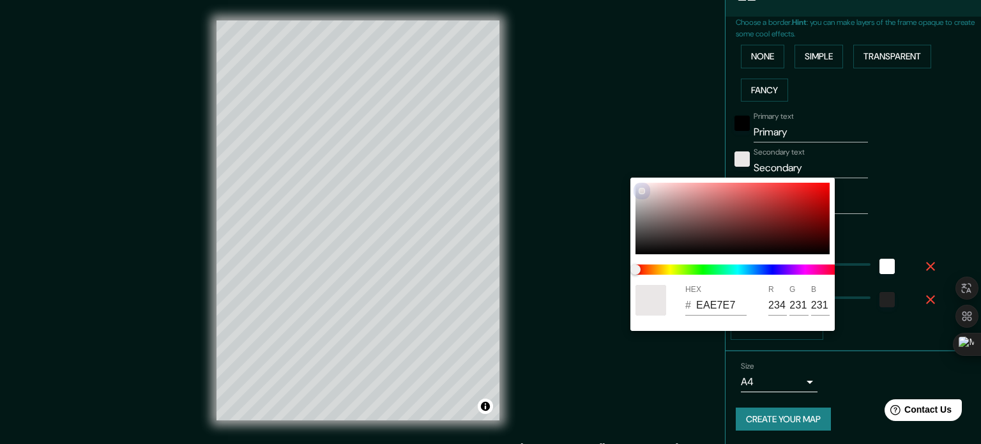
type input "232"
type input "EAEAEA"
type input "234"
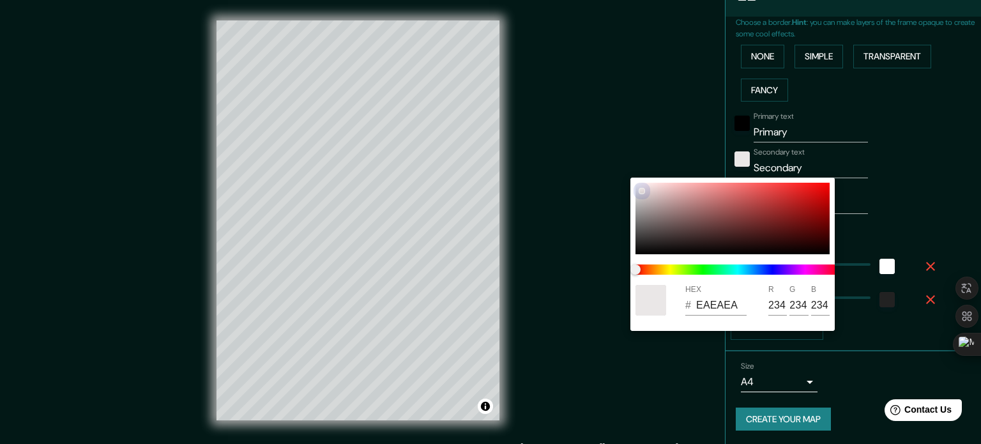
type input "EDEDED"
type input "237"
drag, startPoint x: 667, startPoint y: 216, endPoint x: 600, endPoint y: 168, distance: 82.2
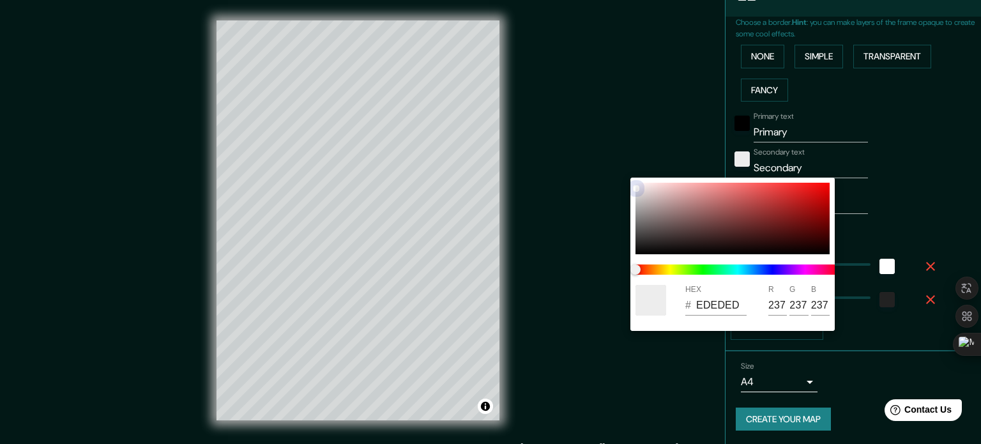
click at [394, 173] on div "HEX # EDEDED R 237 G 237 B 237" at bounding box center [490, 222] width 981 height 444
click at [394, 207] on div at bounding box center [490, 222] width 981 height 444
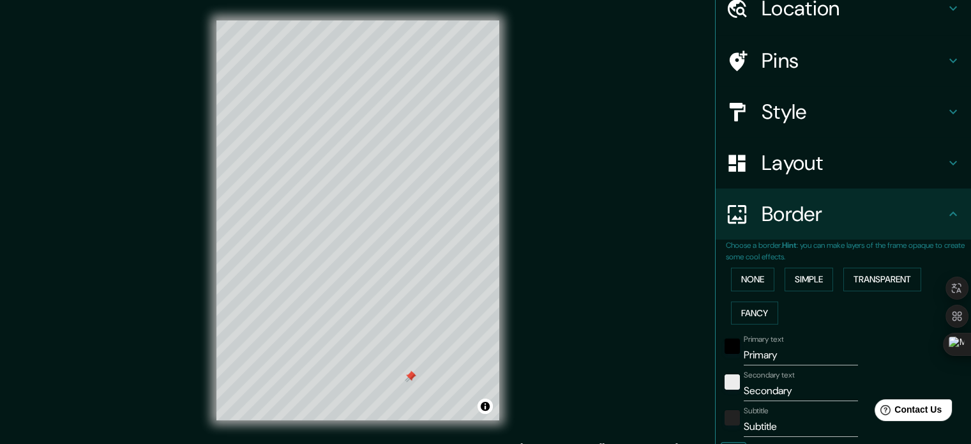
scroll to position [0, 0]
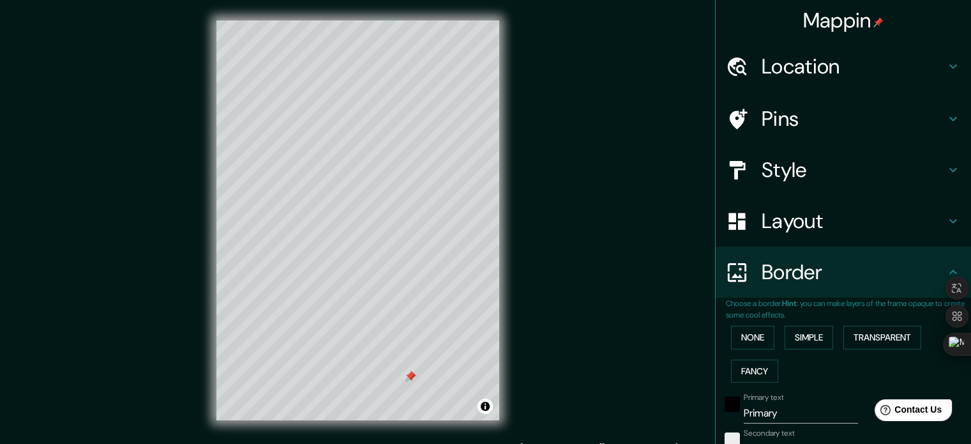
click at [394, 130] on h4 "Pins" at bounding box center [854, 119] width 184 height 26
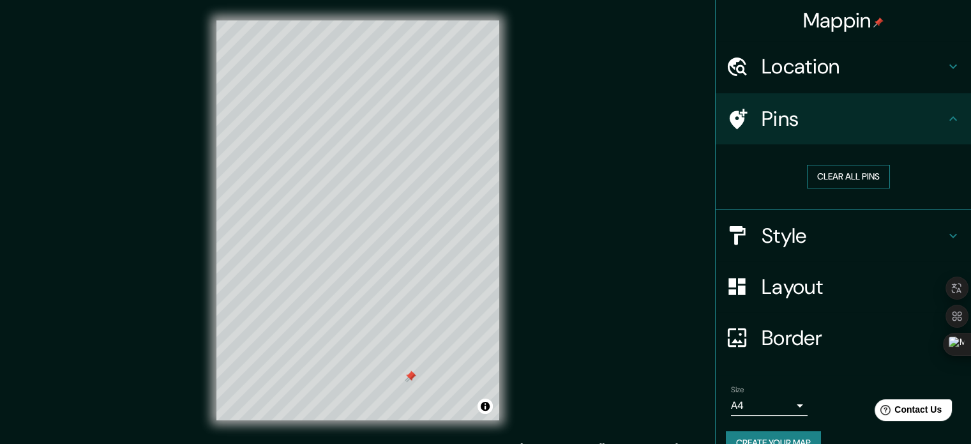
click at [394, 179] on button "Clear all pins" at bounding box center [848, 177] width 83 height 24
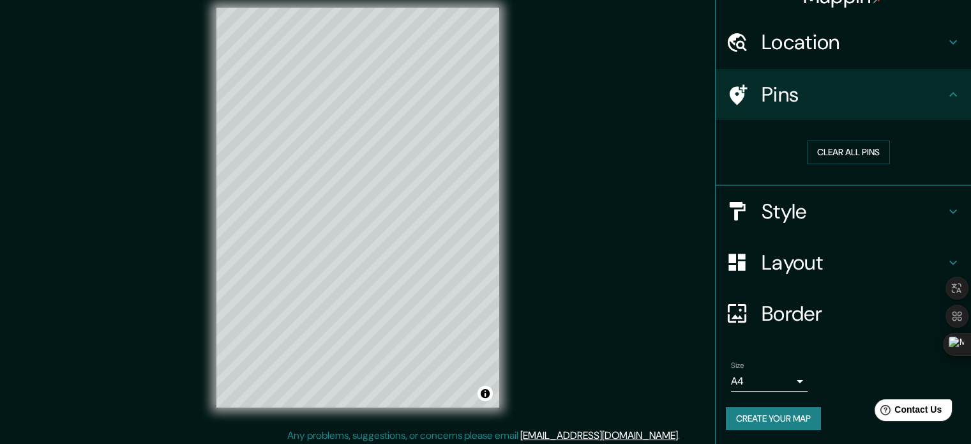
scroll to position [17, 0]
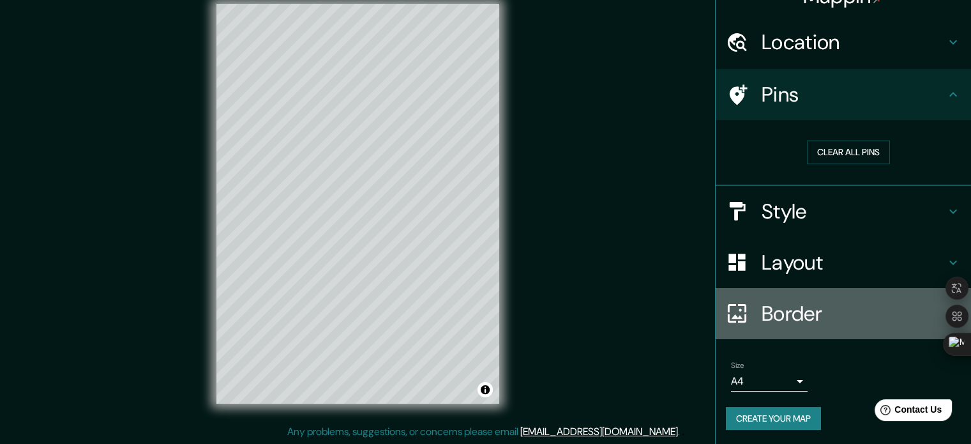
click at [394, 301] on h4 "Border" at bounding box center [854, 314] width 184 height 26
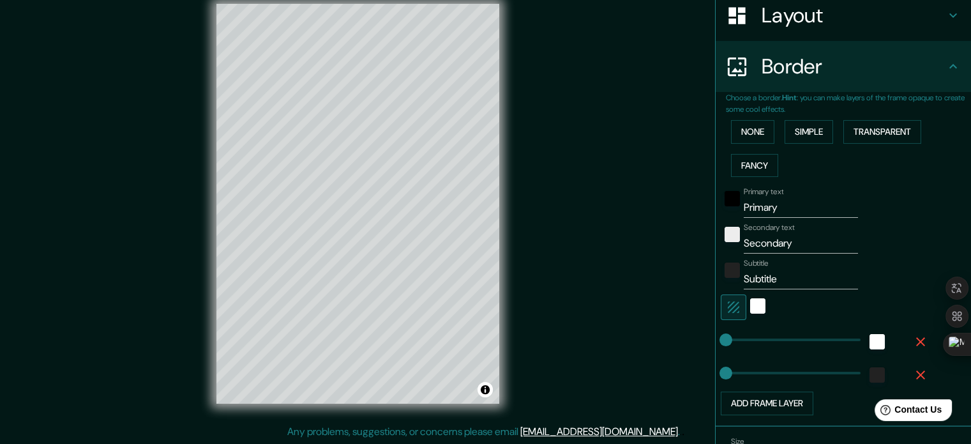
scroll to position [281, 0]
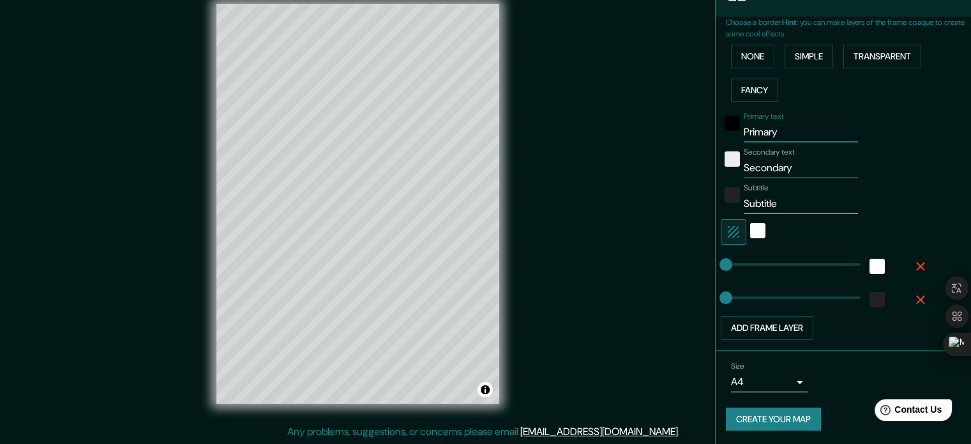
drag, startPoint x: 797, startPoint y: 130, endPoint x: 687, endPoint y: 137, distance: 110.7
click at [394, 137] on div "Mappin Location Puerto Vallemi, San Lázaro, Concepción, Paraguay Pins Style Lay…" at bounding box center [485, 213] width 971 height 461
type input "VALLEMI"
drag, startPoint x: 794, startPoint y: 162, endPoint x: 664, endPoint y: 167, distance: 130.4
click at [394, 167] on div "Mappin Location Puerto Vallemi, San Lázaro, Concepción, Paraguay Pins Style Lay…" at bounding box center [485, 213] width 971 height 461
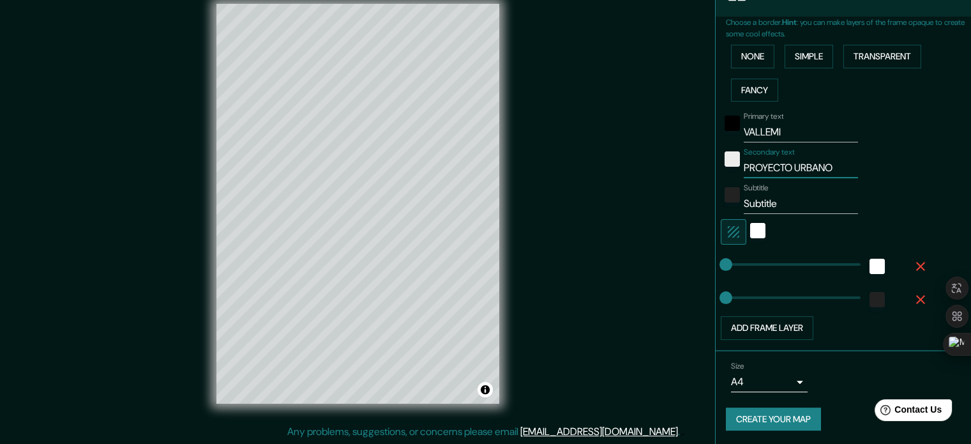
type input "PROYECTO URBANO"
drag, startPoint x: 771, startPoint y: 200, endPoint x: 692, endPoint y: 206, distance: 79.4
click at [394, 206] on div "Mappin Location Puerto Vallemi, San Lázaro, Concepción, Paraguay Pins Style Lay…" at bounding box center [485, 213] width 971 height 461
drag, startPoint x: 756, startPoint y: 204, endPoint x: 766, endPoint y: 200, distance: 10.7
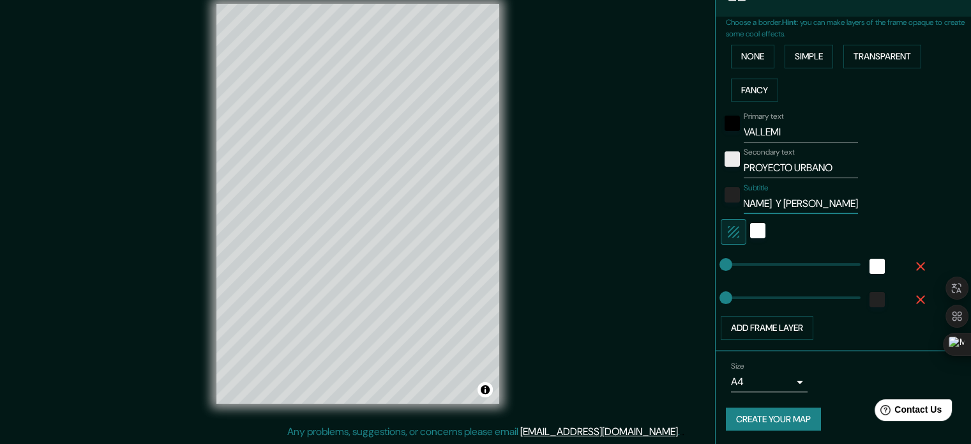
click at [394, 204] on input "FIORELLA MAGNAN Y REBECA MIRANDA" at bounding box center [801, 203] width 114 height 20
type input "FIORELLA MAGNAN YREBECA MIRANDA"
click at [394, 168] on input "PROYECTO URBANO" at bounding box center [801, 168] width 114 height 20
